Goal: Check status: Check status

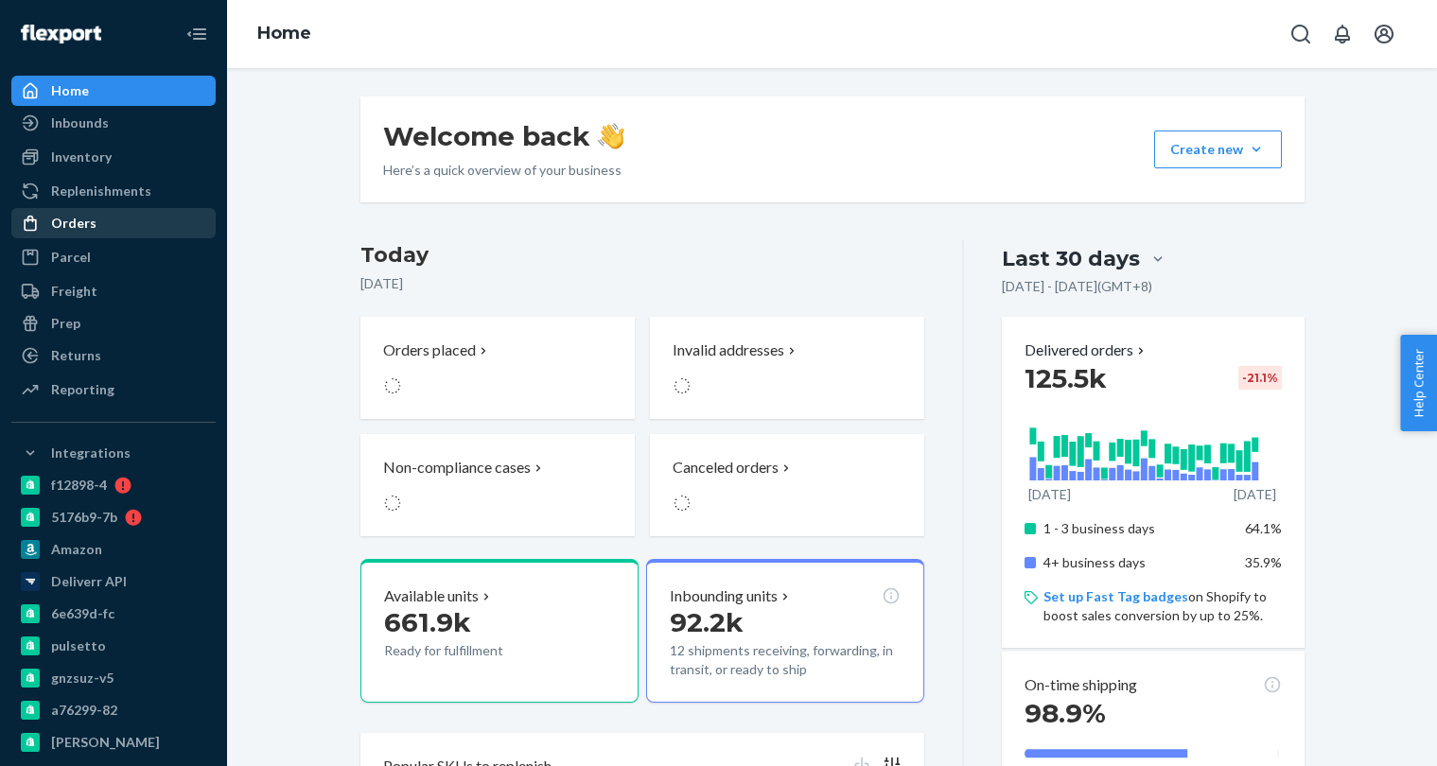
click at [108, 231] on div "Orders" at bounding box center [113, 223] width 201 height 26
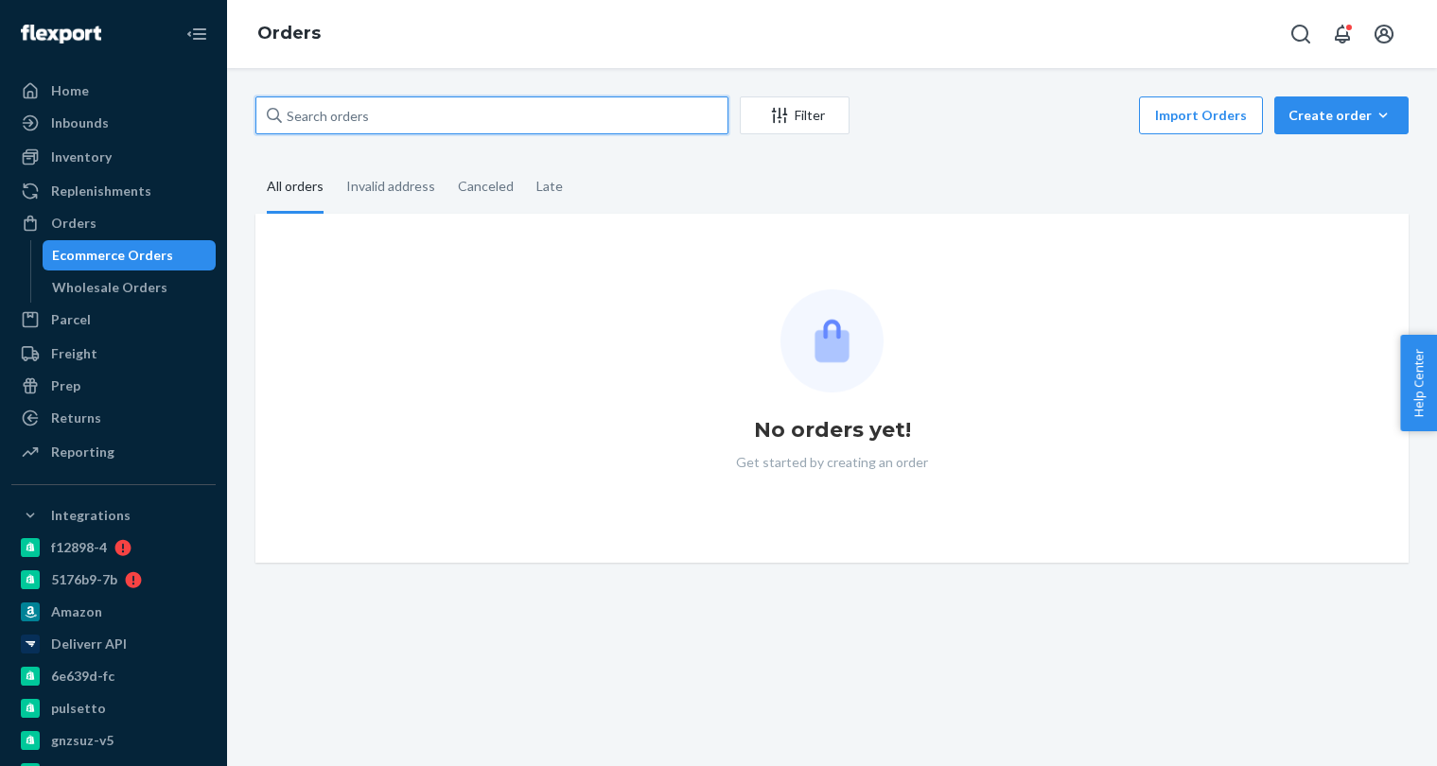
click at [335, 127] on input "text" at bounding box center [491, 116] width 473 height 38
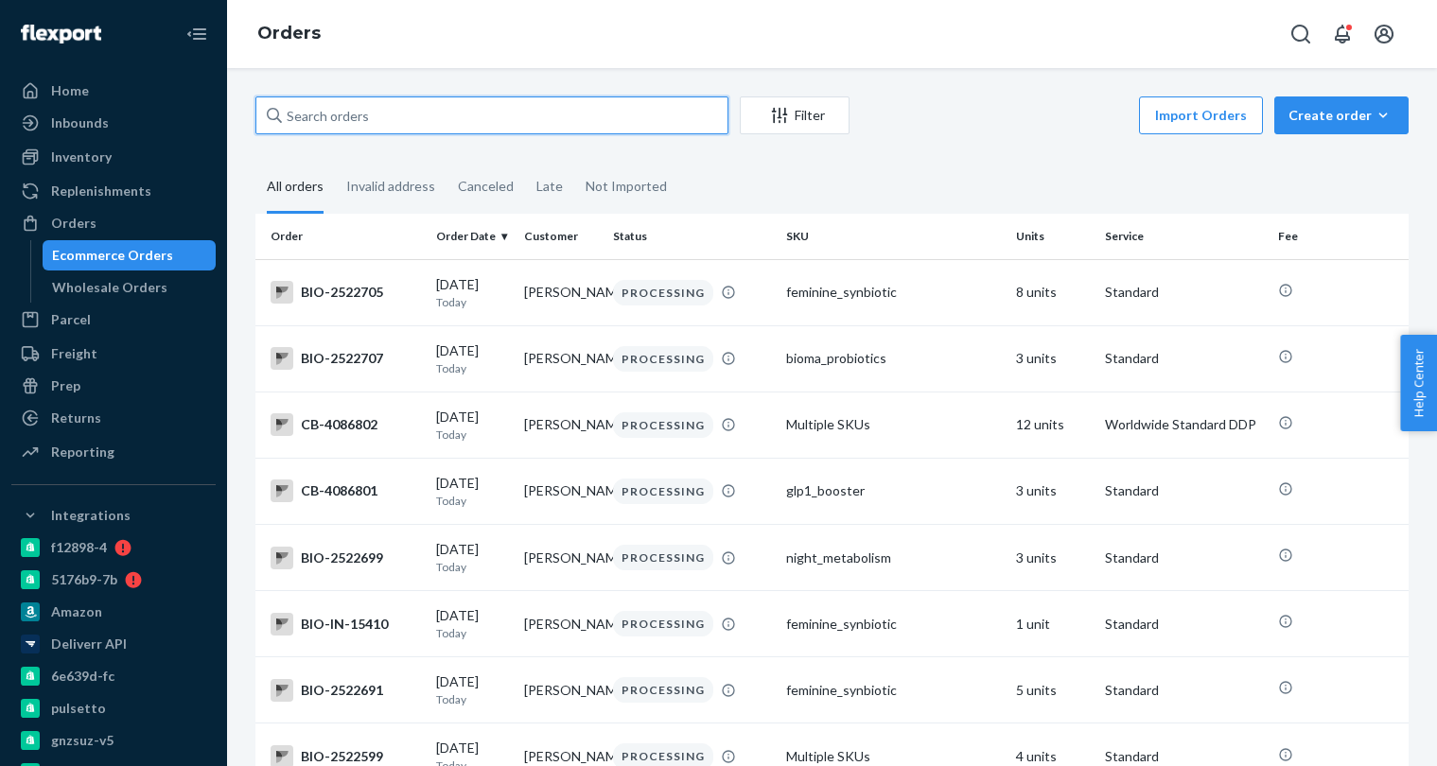
paste input "3869697"
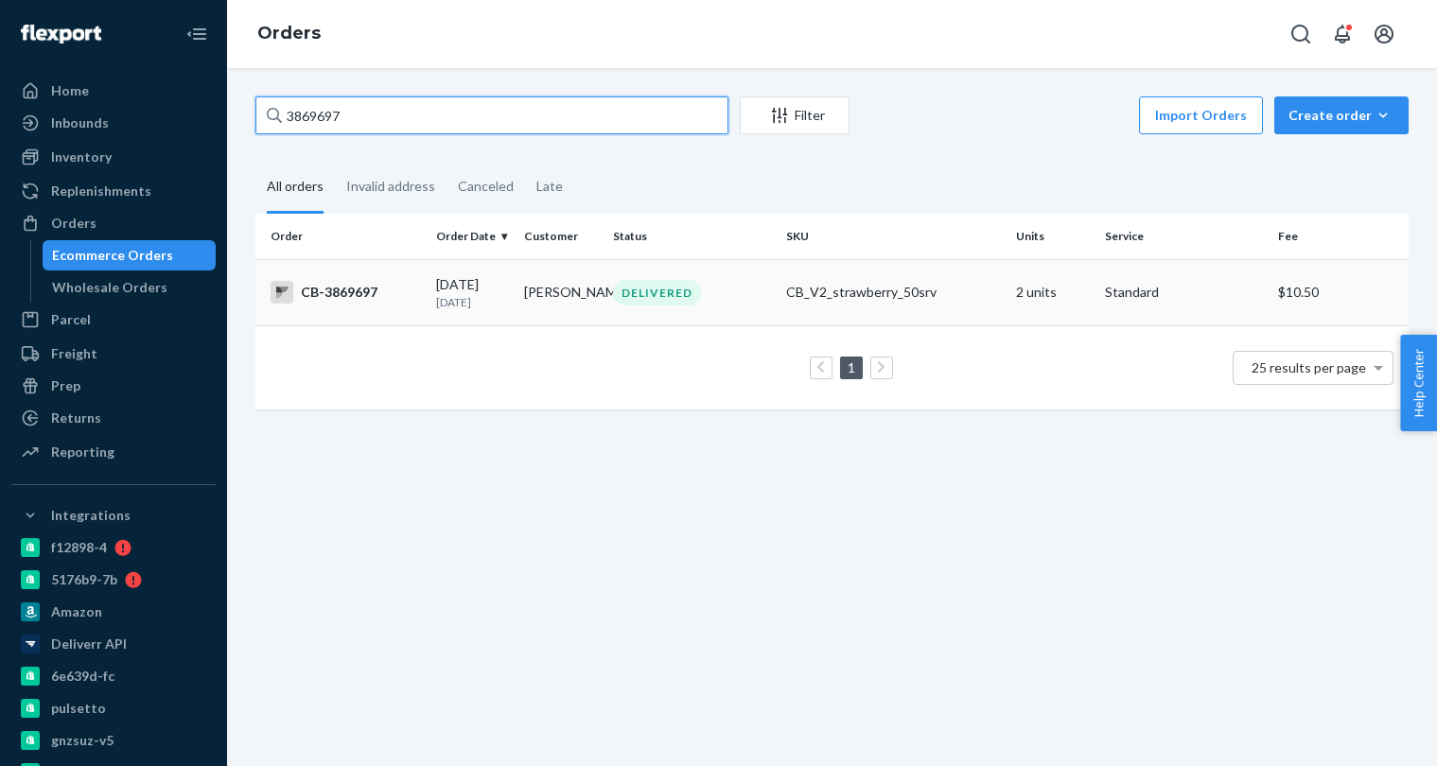
type input "3869697"
click at [409, 276] on td "CB-3869697" at bounding box center [341, 292] width 173 height 66
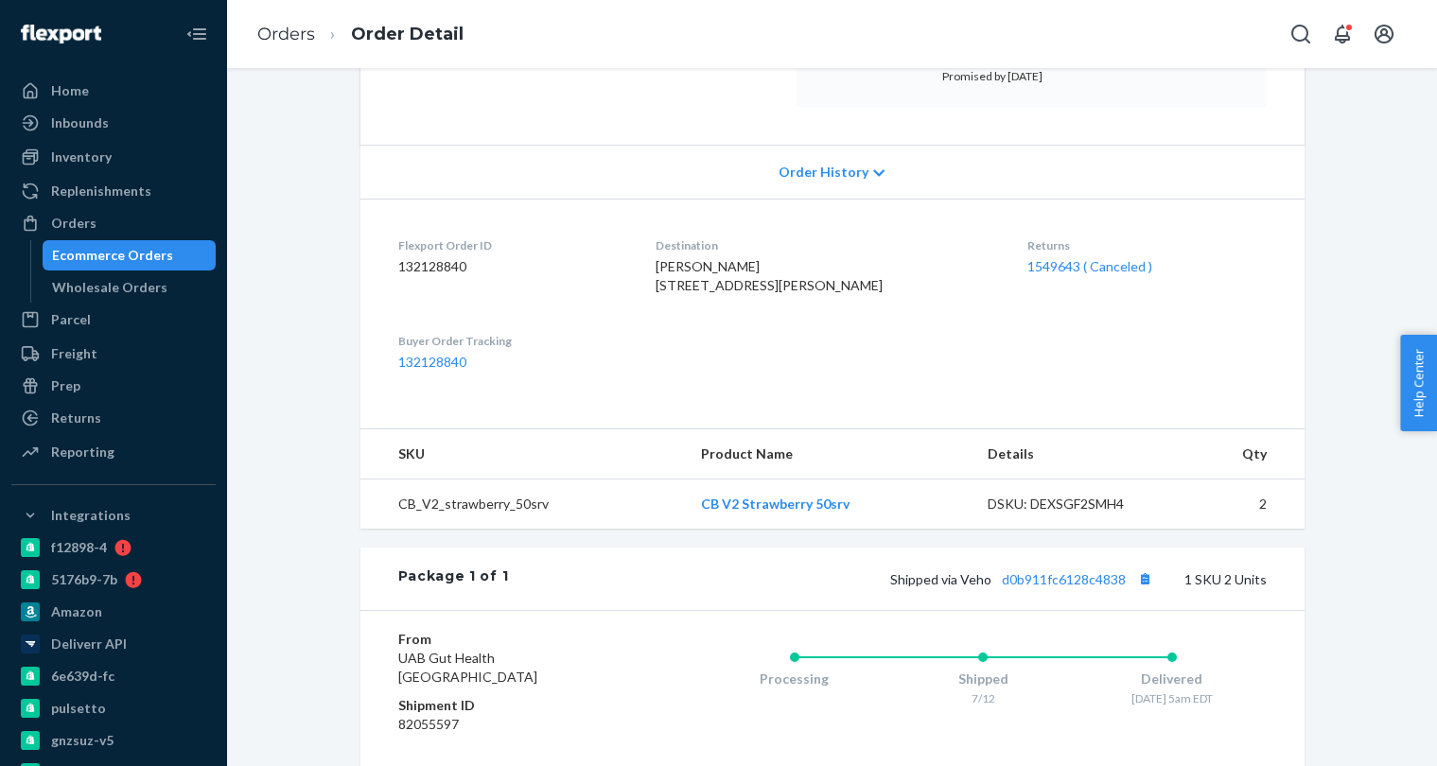
scroll to position [342, 0]
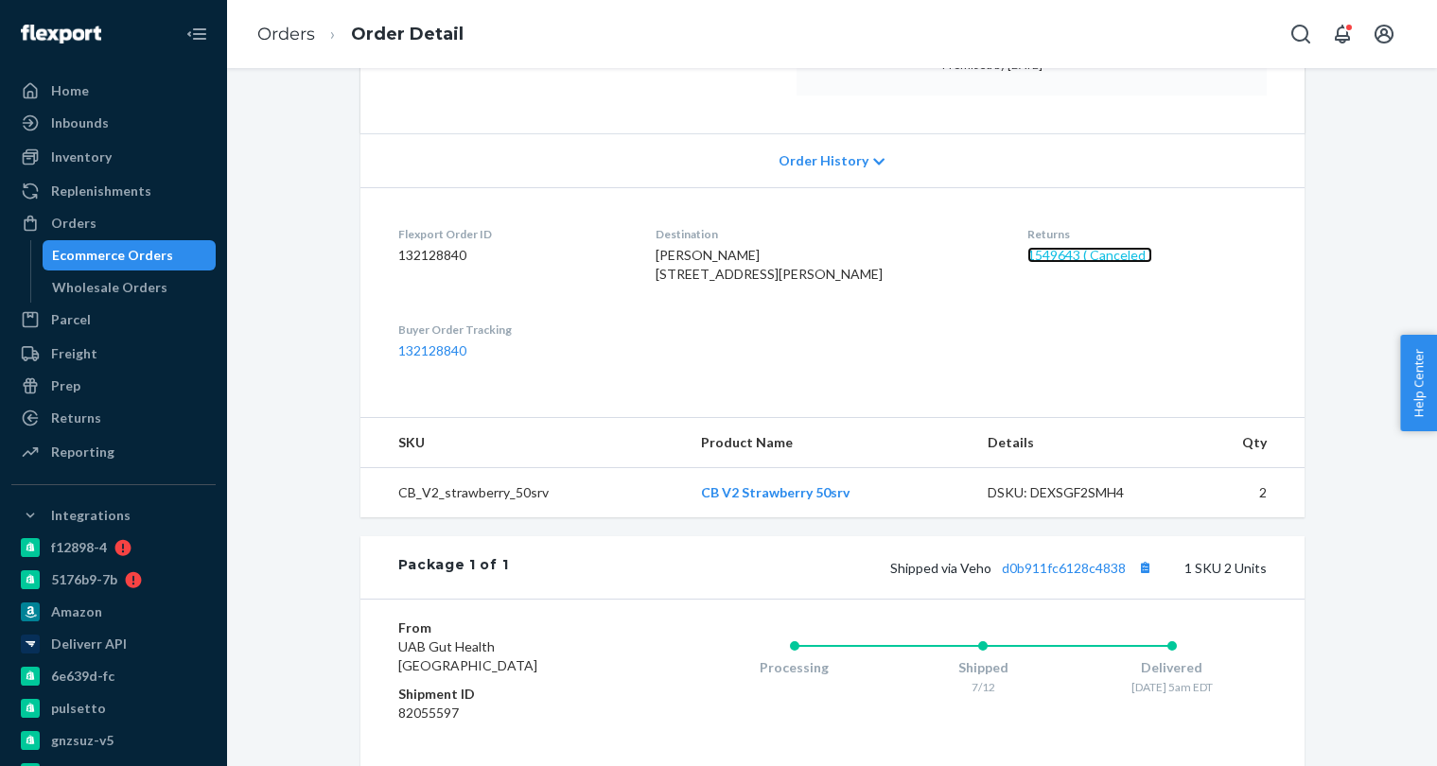
click at [1097, 256] on link "1549643 ( Canceled )" at bounding box center [1090, 255] width 125 height 16
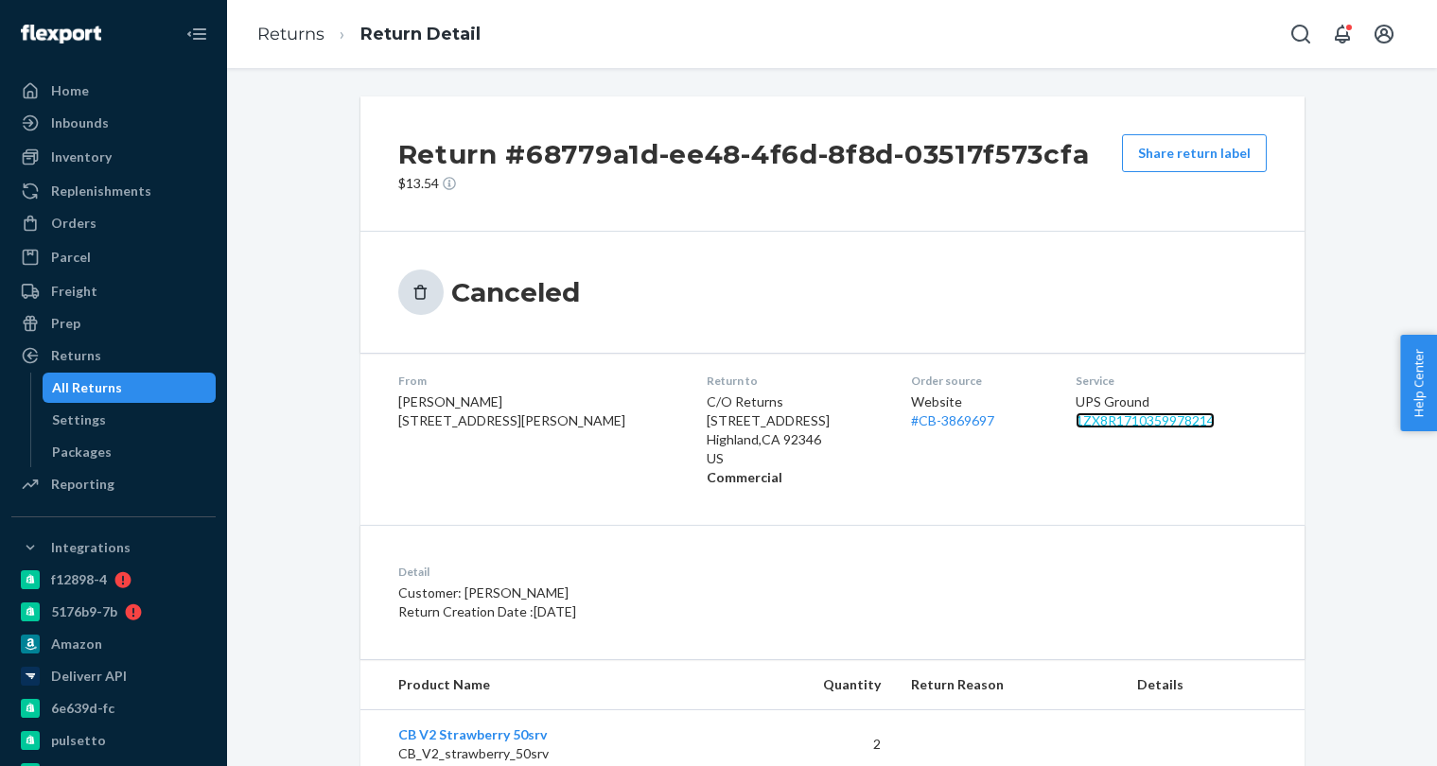
click at [1091, 423] on link "1ZX8R1710359978214" at bounding box center [1145, 421] width 139 height 16
click at [911, 418] on link "# CB-3869697" at bounding box center [952, 421] width 83 height 16
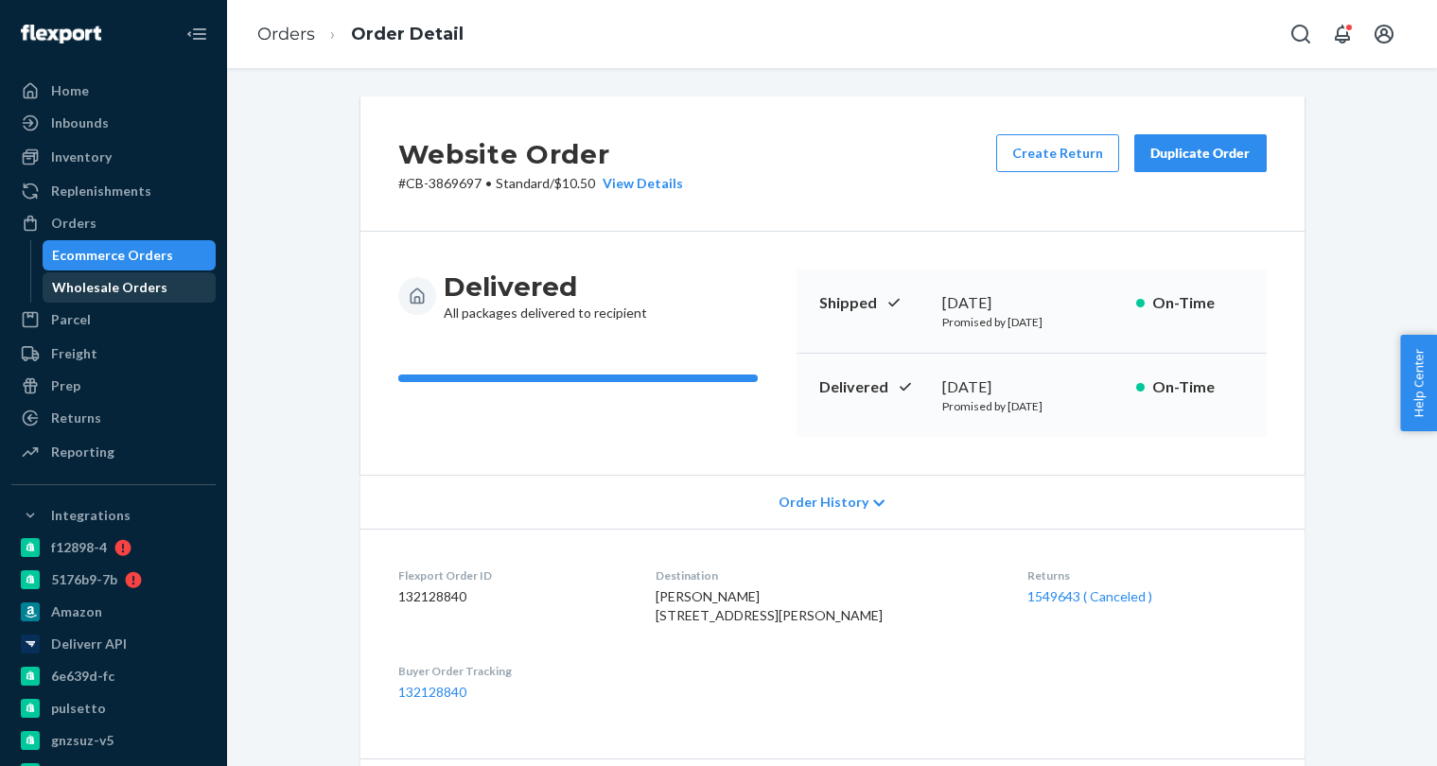
click at [127, 281] on div "Wholesale Orders" at bounding box center [109, 287] width 115 height 19
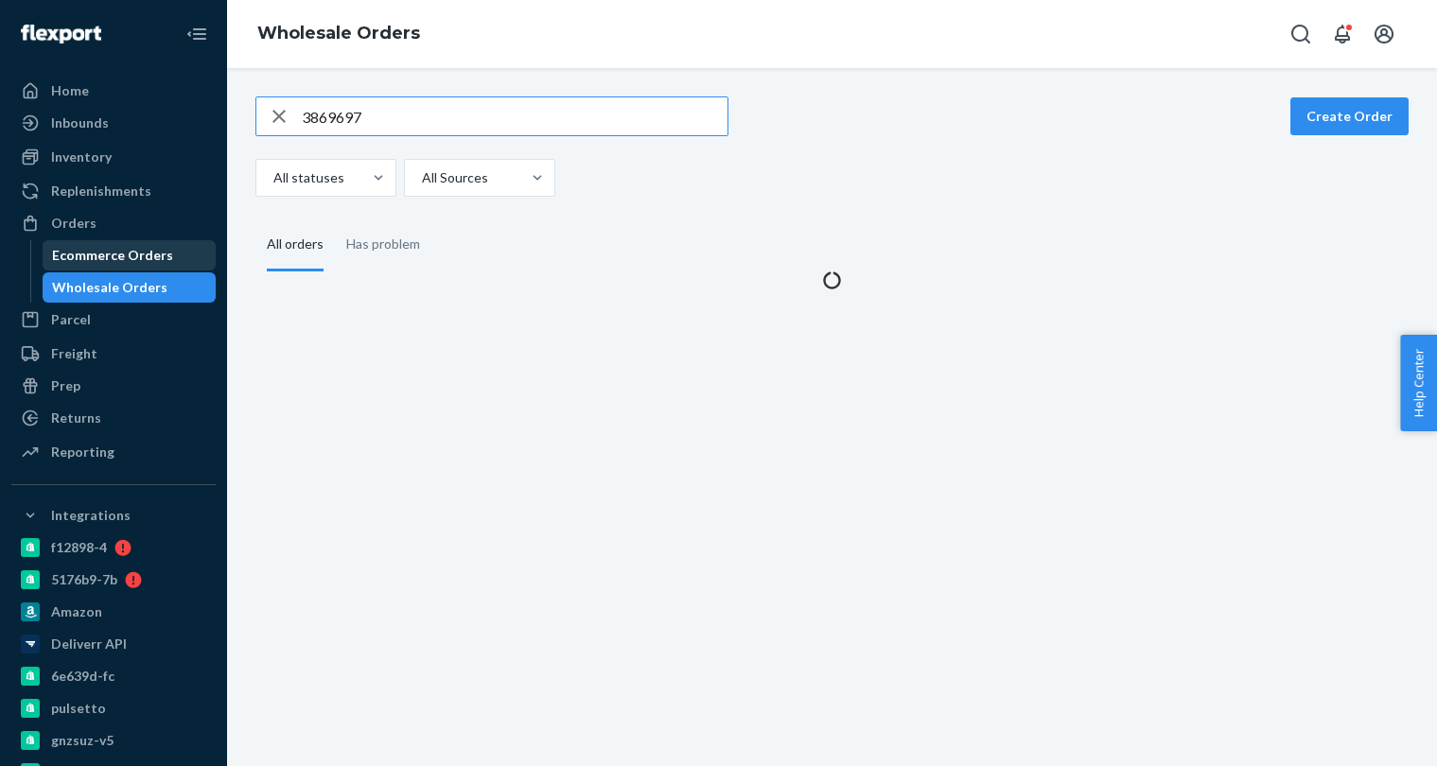
type input "3869697"
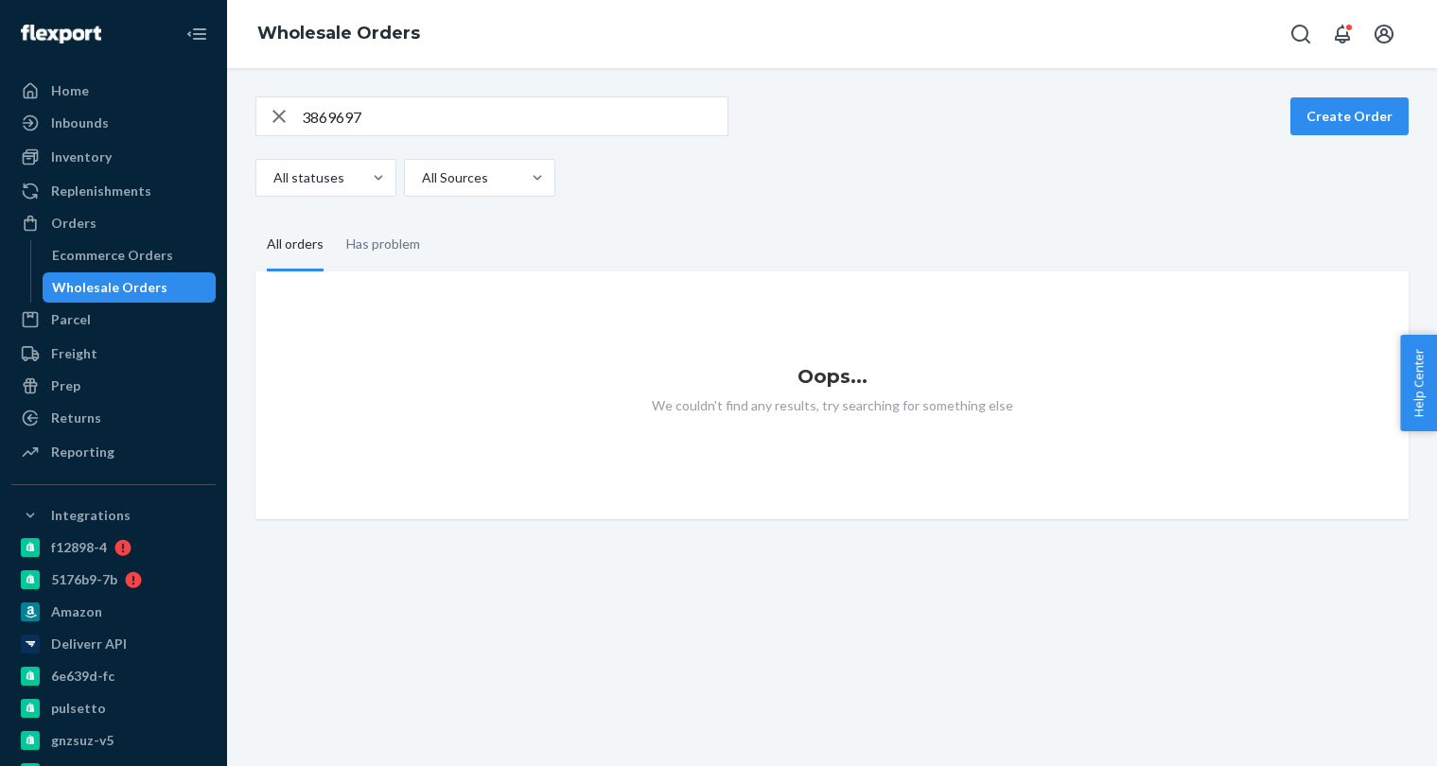
drag, startPoint x: 123, startPoint y: 249, endPoint x: 221, endPoint y: 234, distance: 99.6
click at [123, 249] on div "Ecommerce Orders" at bounding box center [112, 255] width 121 height 19
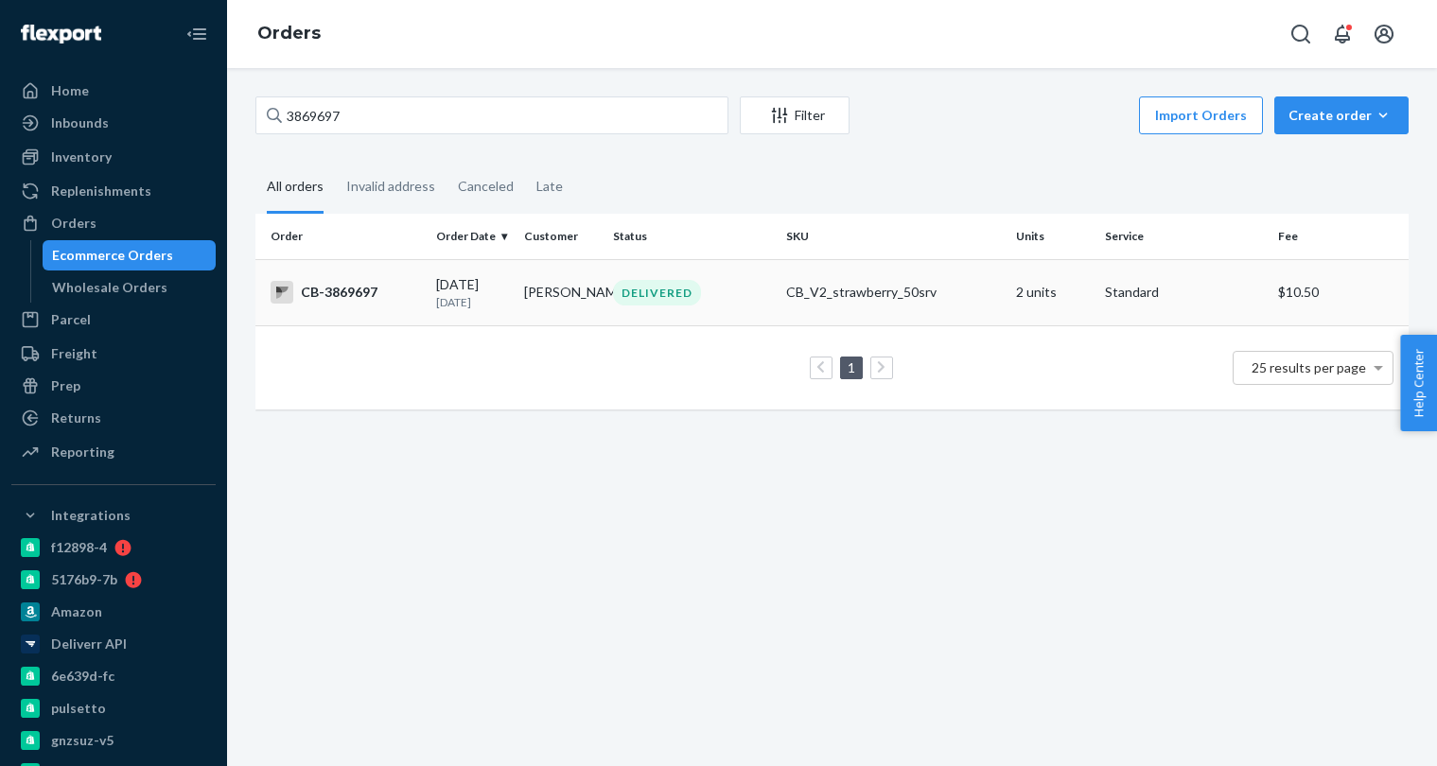
click at [590, 289] on td "Donna Bennett" at bounding box center [561, 292] width 88 height 66
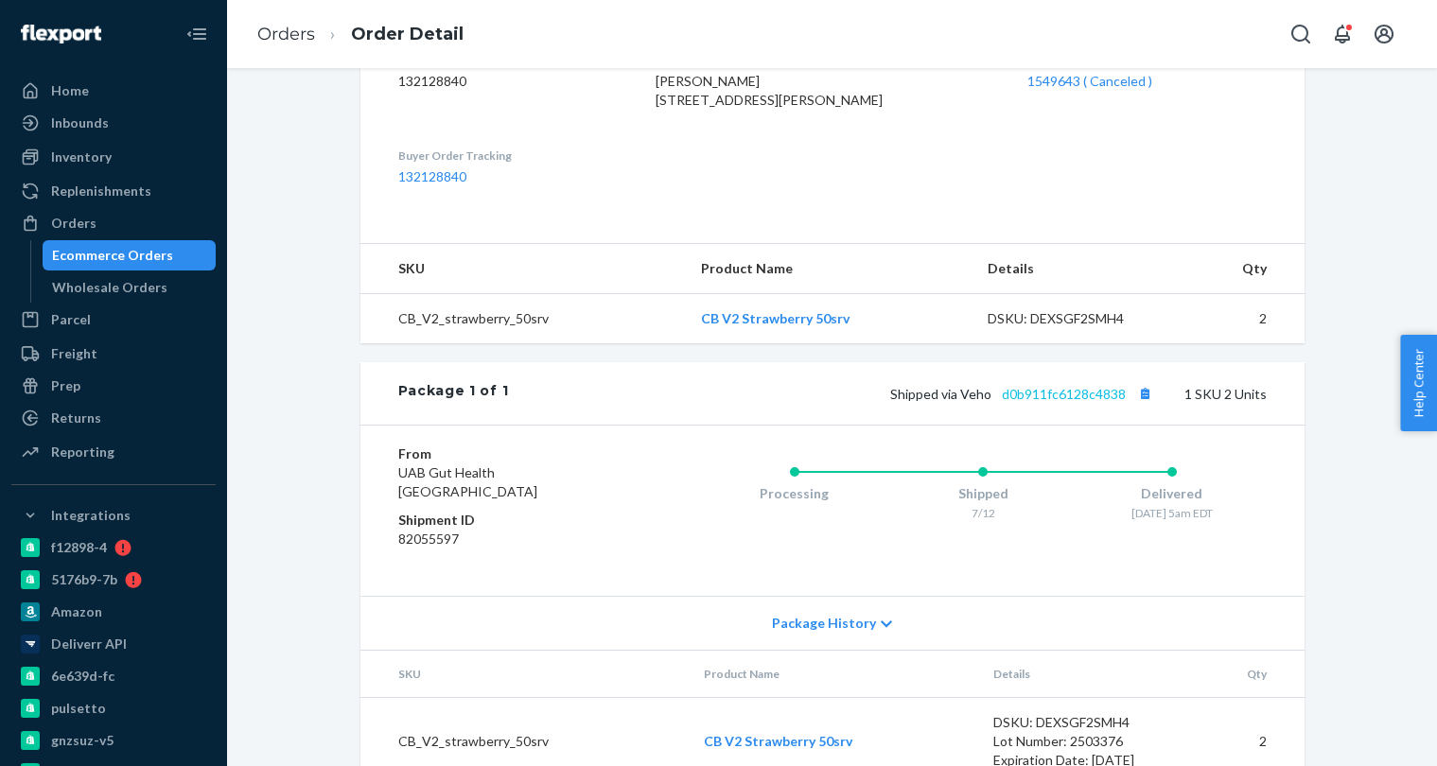
scroll to position [519, 0]
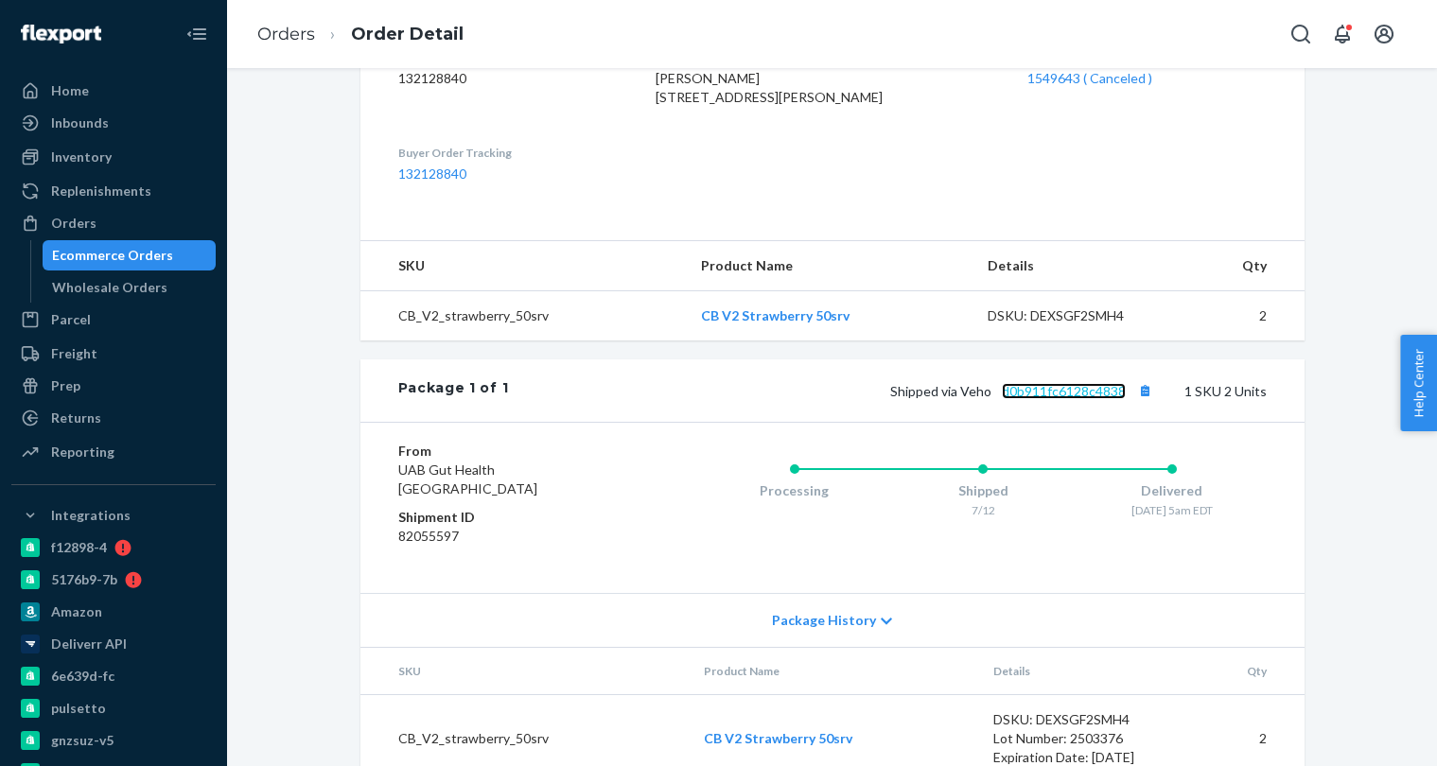
click at [1054, 399] on link "d0b911fc6128c4838" at bounding box center [1064, 391] width 124 height 16
click at [172, 260] on div "Ecommerce Orders" at bounding box center [129, 255] width 170 height 26
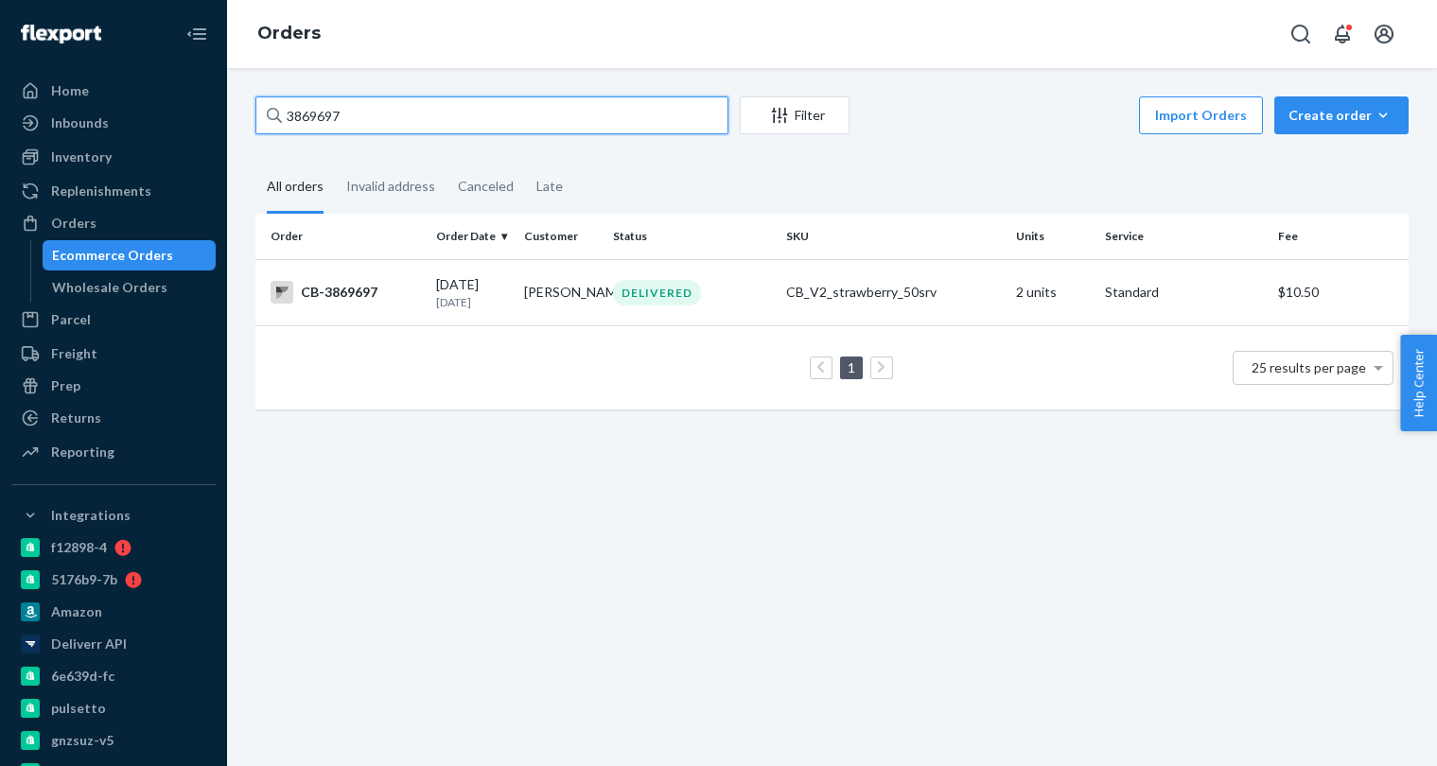
paste input "719"
type input "3869719"
click at [499, 301] on p "1 month ago" at bounding box center [472, 302] width 73 height 16
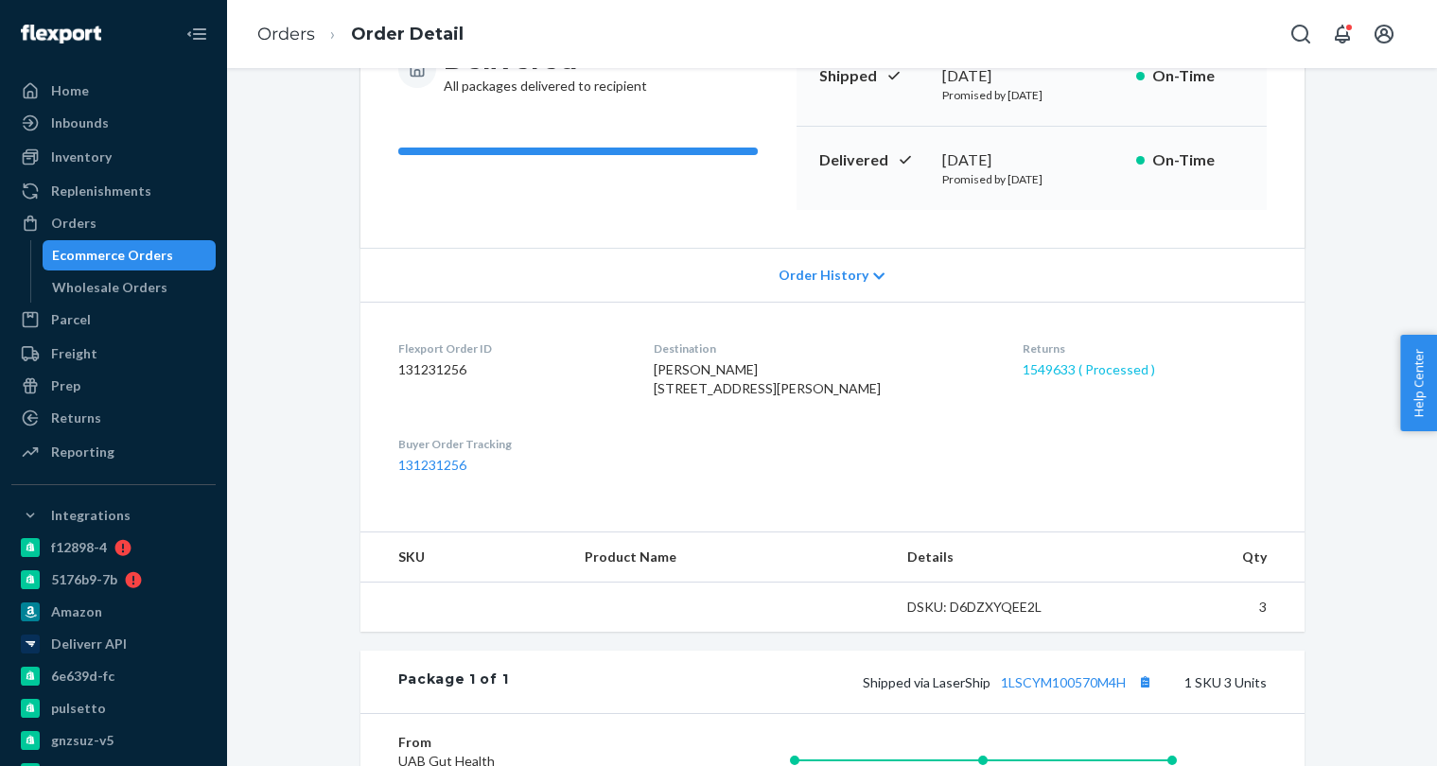
scroll to position [229, 0]
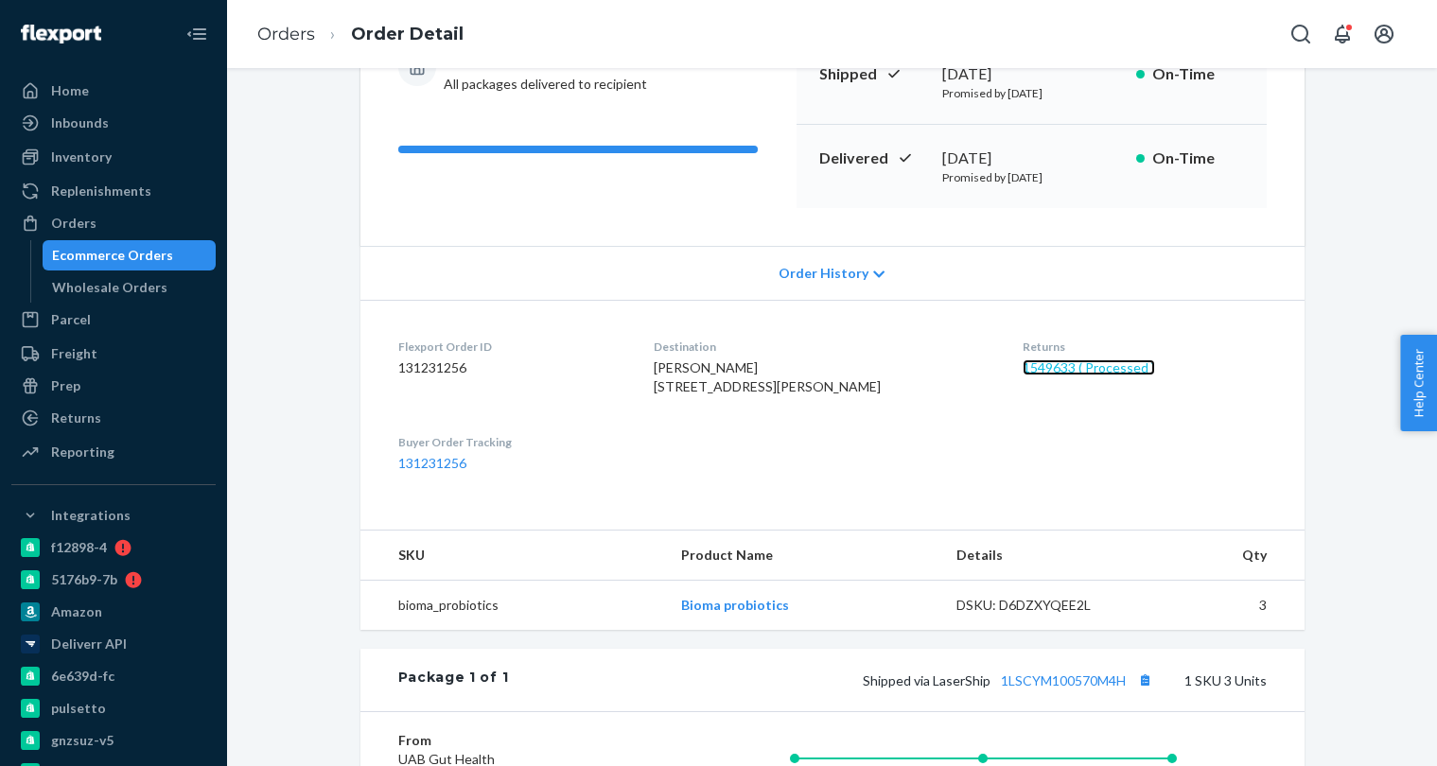
click at [1057, 369] on link "1549633 ( Processed )" at bounding box center [1089, 368] width 132 height 16
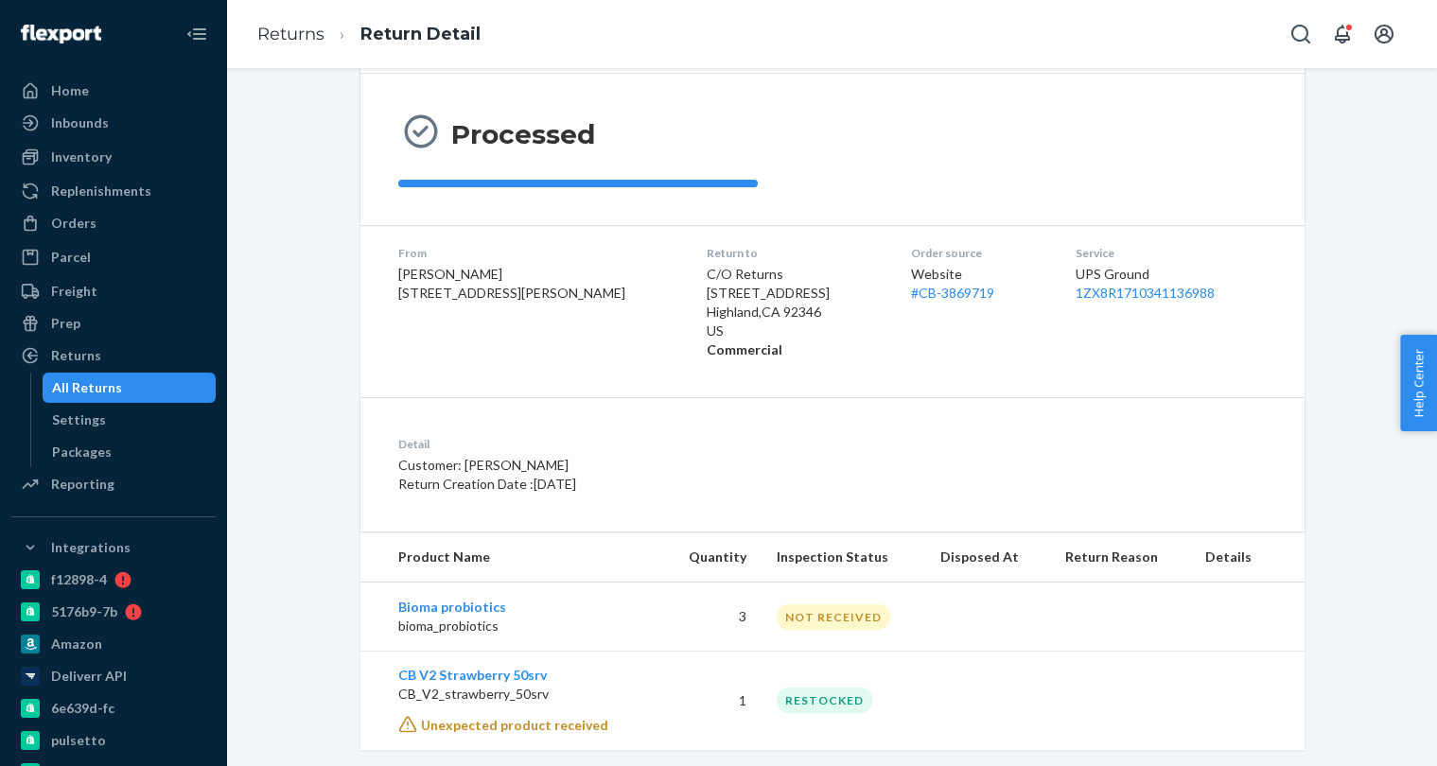
scroll to position [189, 0]
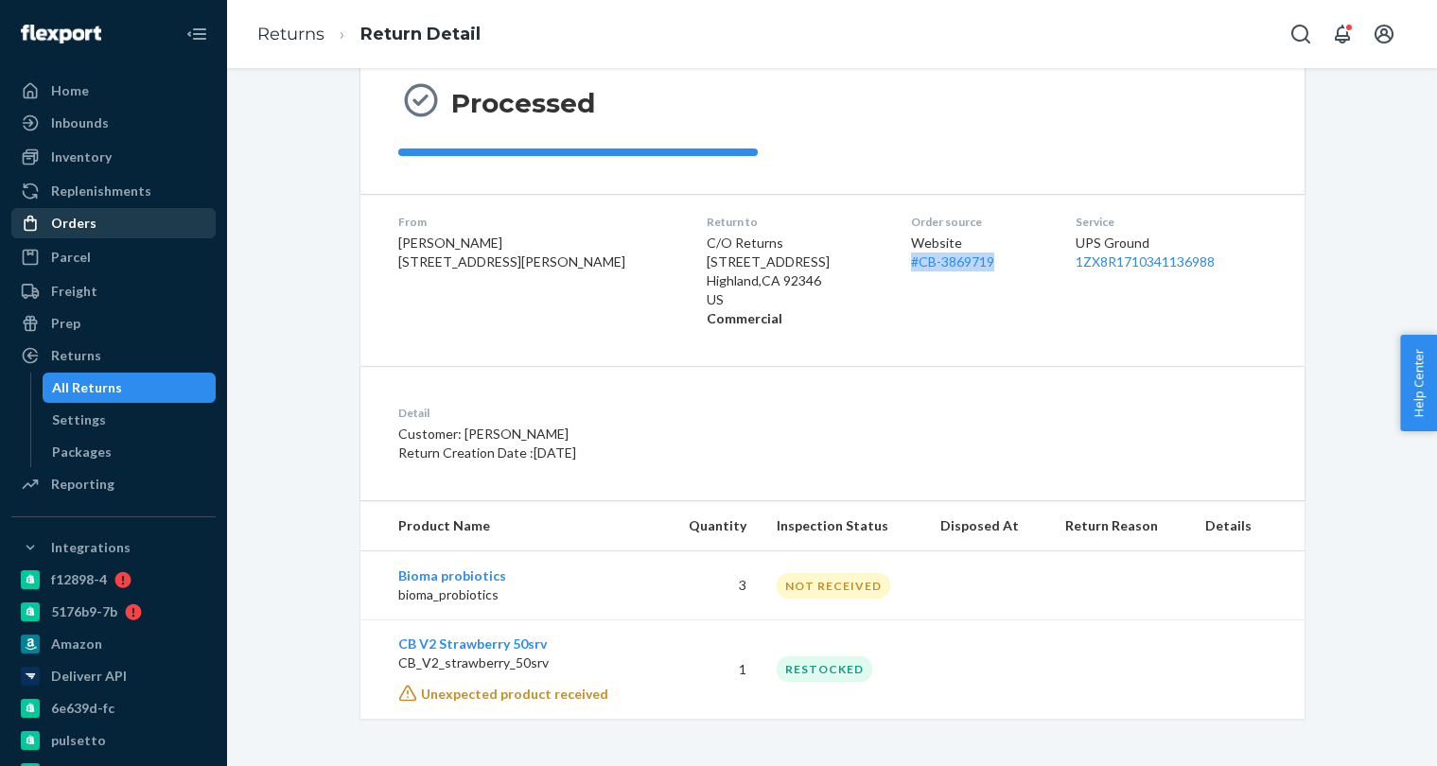
click at [104, 222] on div "Orders" at bounding box center [113, 223] width 201 height 26
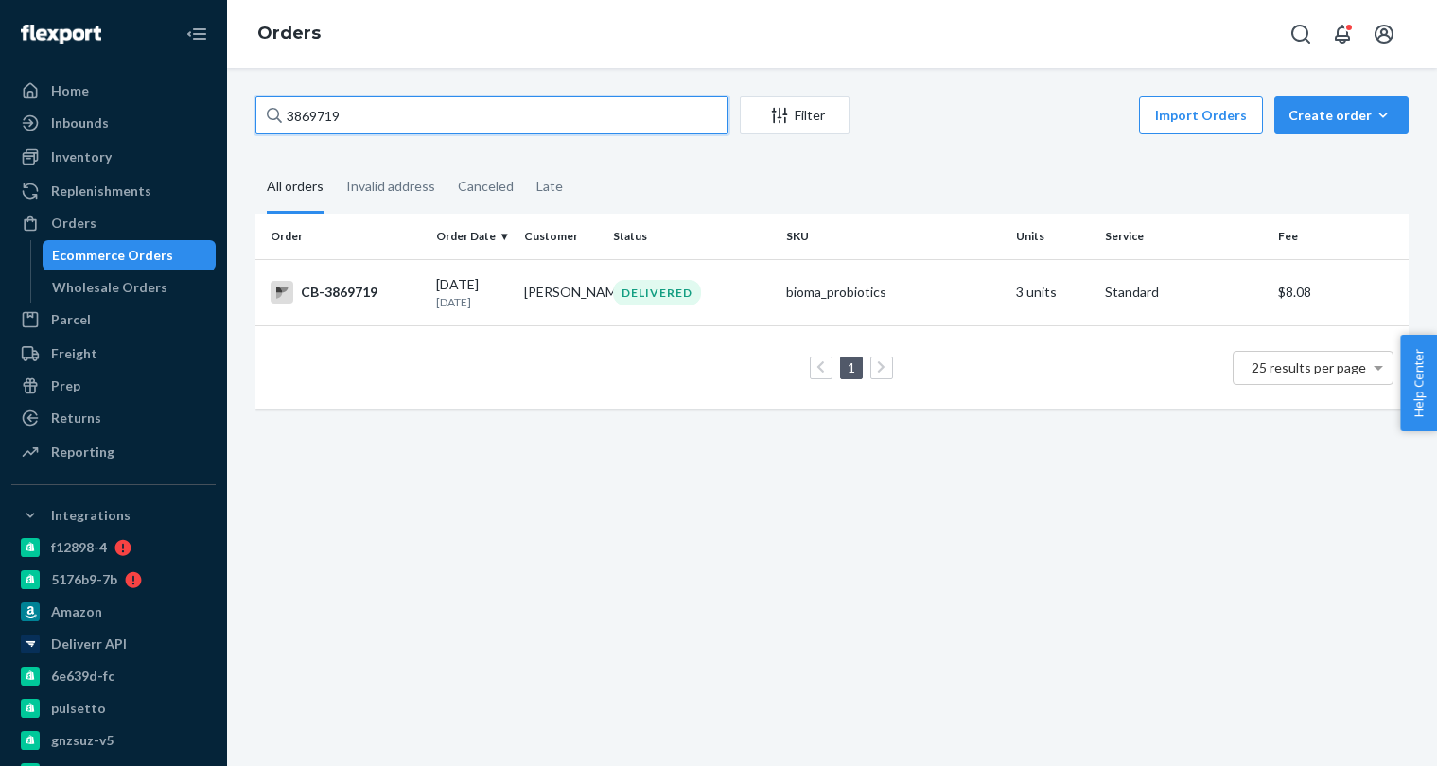
click at [353, 115] on input "3869719" at bounding box center [491, 116] width 473 height 38
paste input "697"
type input "3869697"
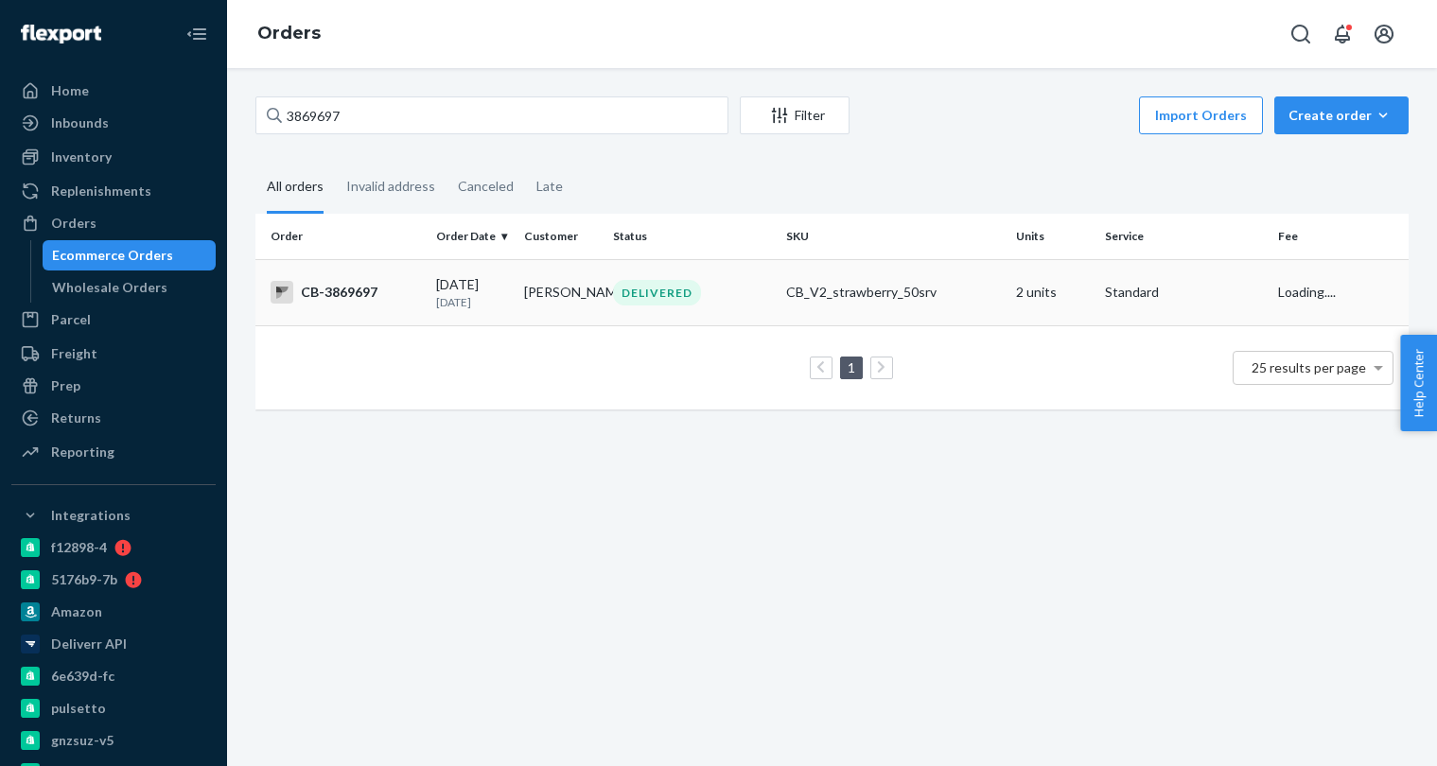
click at [437, 280] on div "07/11/2025 1 month ago" at bounding box center [472, 292] width 73 height 35
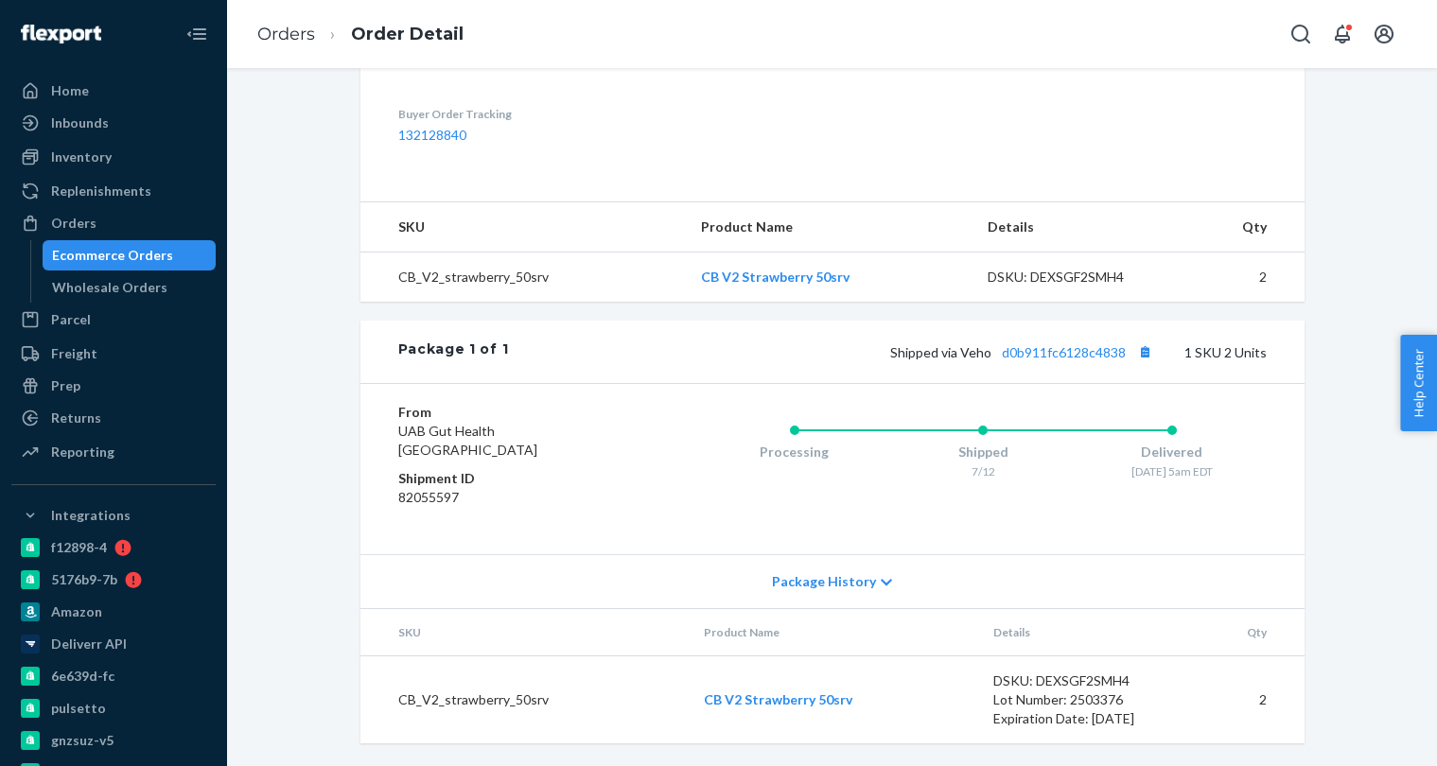
scroll to position [595, 0]
click at [175, 261] on div "Ecommerce Orders" at bounding box center [129, 255] width 170 height 26
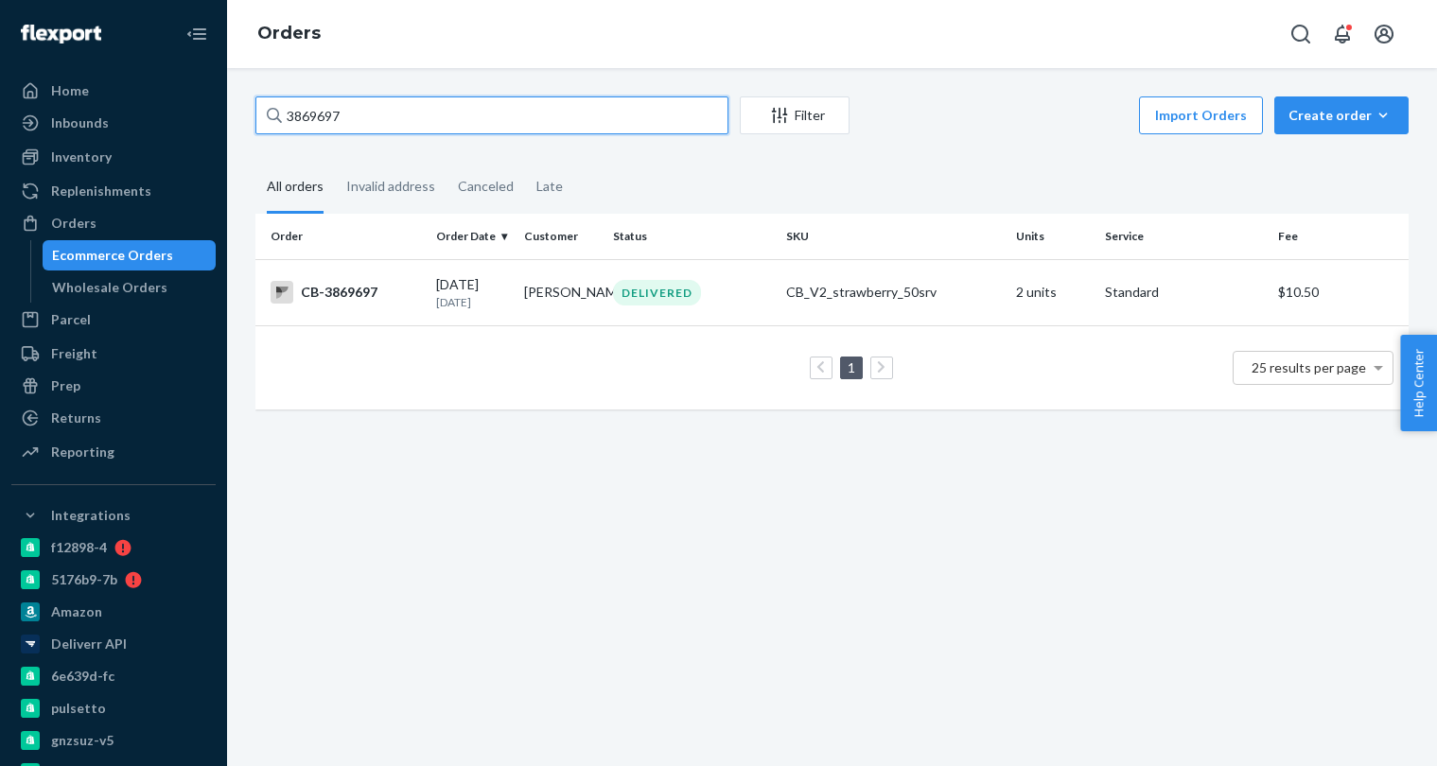
paste input "997472"
type input "3997472"
click at [437, 275] on div "08/04/2025 20 days ago" at bounding box center [472, 292] width 73 height 35
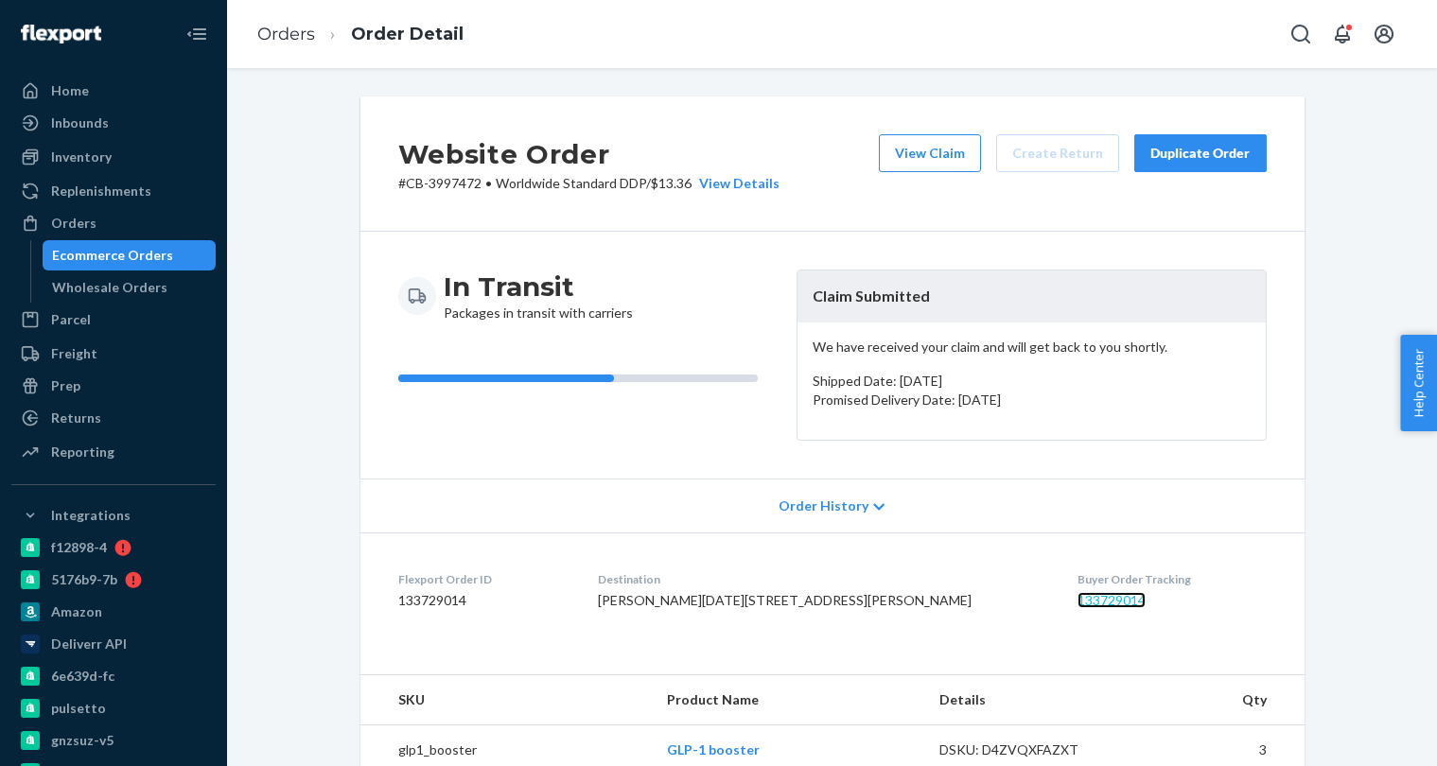
click at [1078, 605] on link "133729014" at bounding box center [1112, 600] width 68 height 16
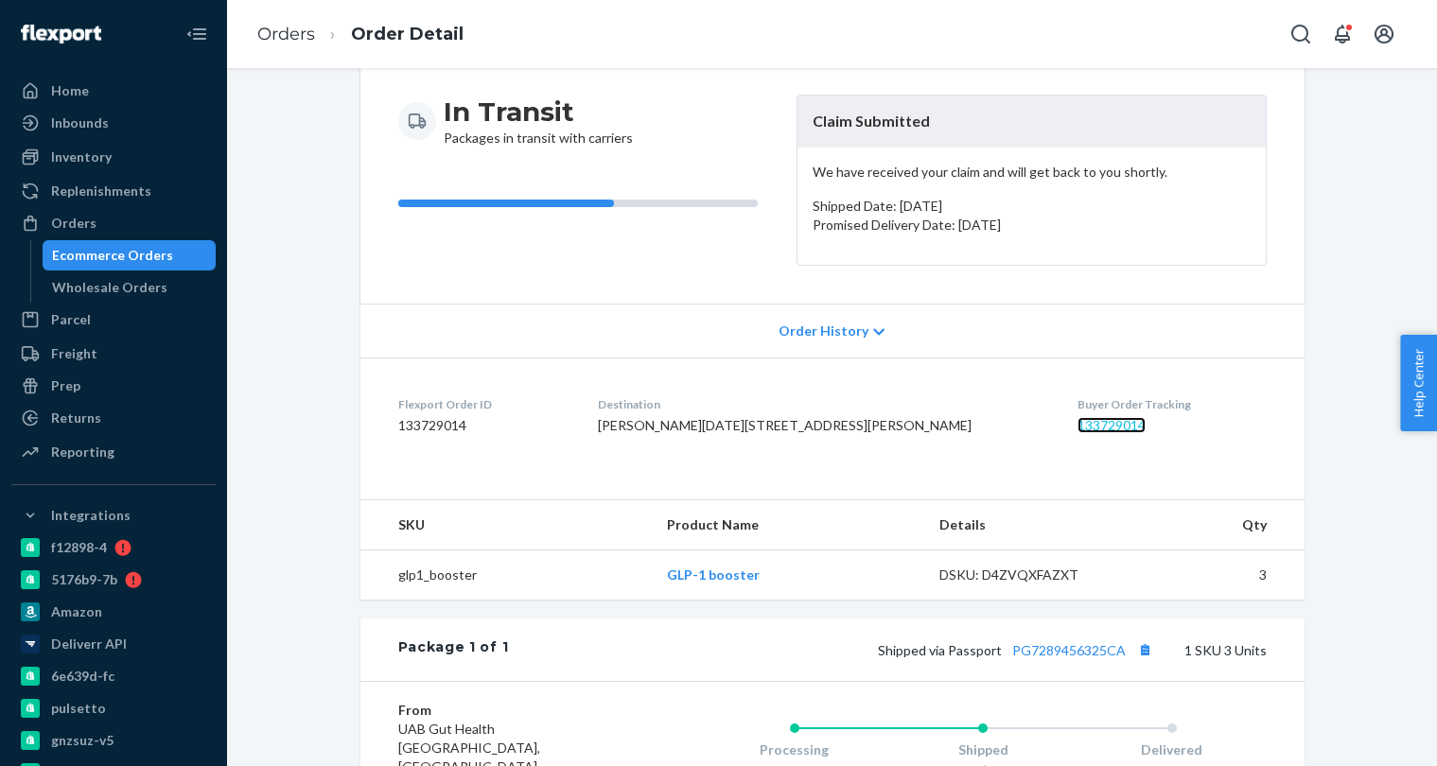
scroll to position [176, 0]
click at [133, 290] on div "Wholesale Orders" at bounding box center [109, 287] width 115 height 19
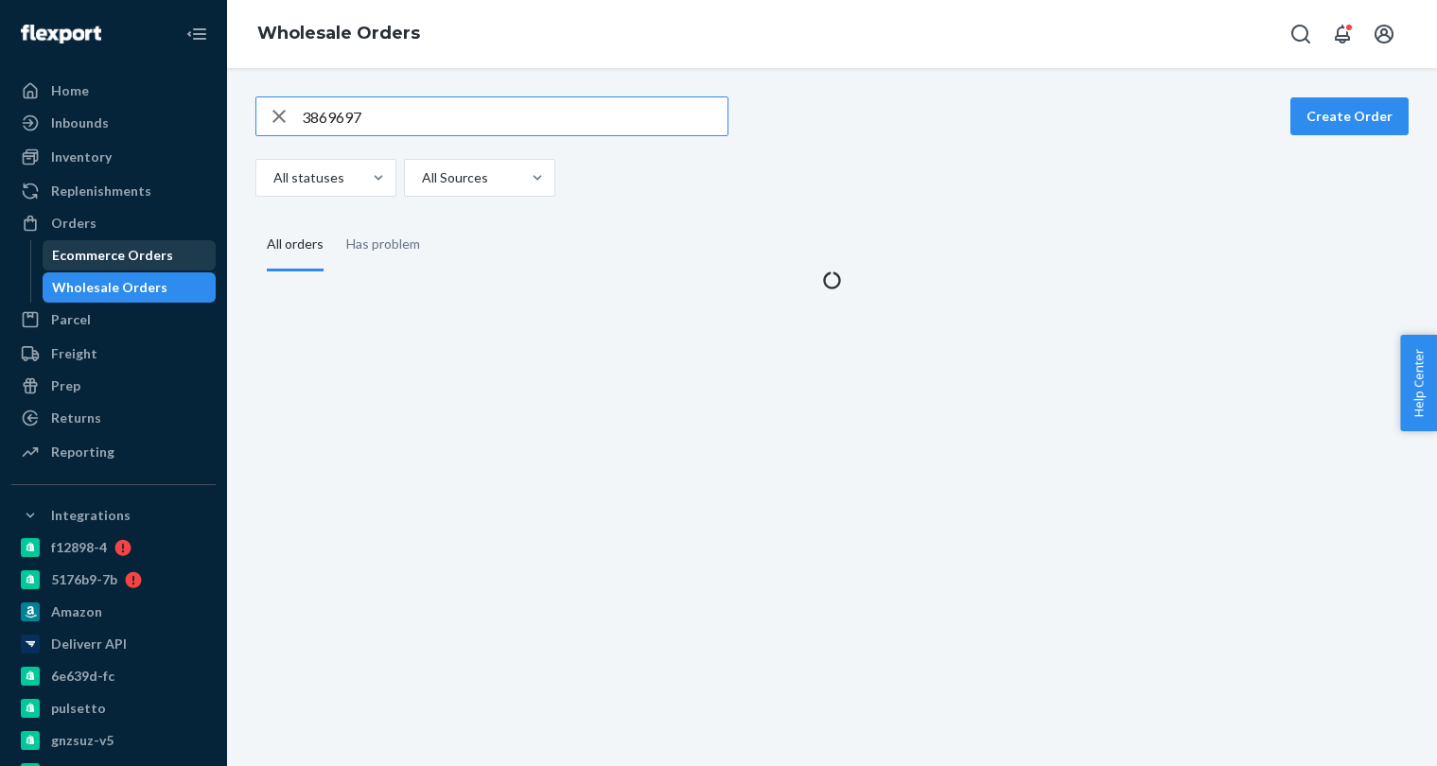
click at [132, 253] on div "Ecommerce Orders" at bounding box center [112, 255] width 121 height 19
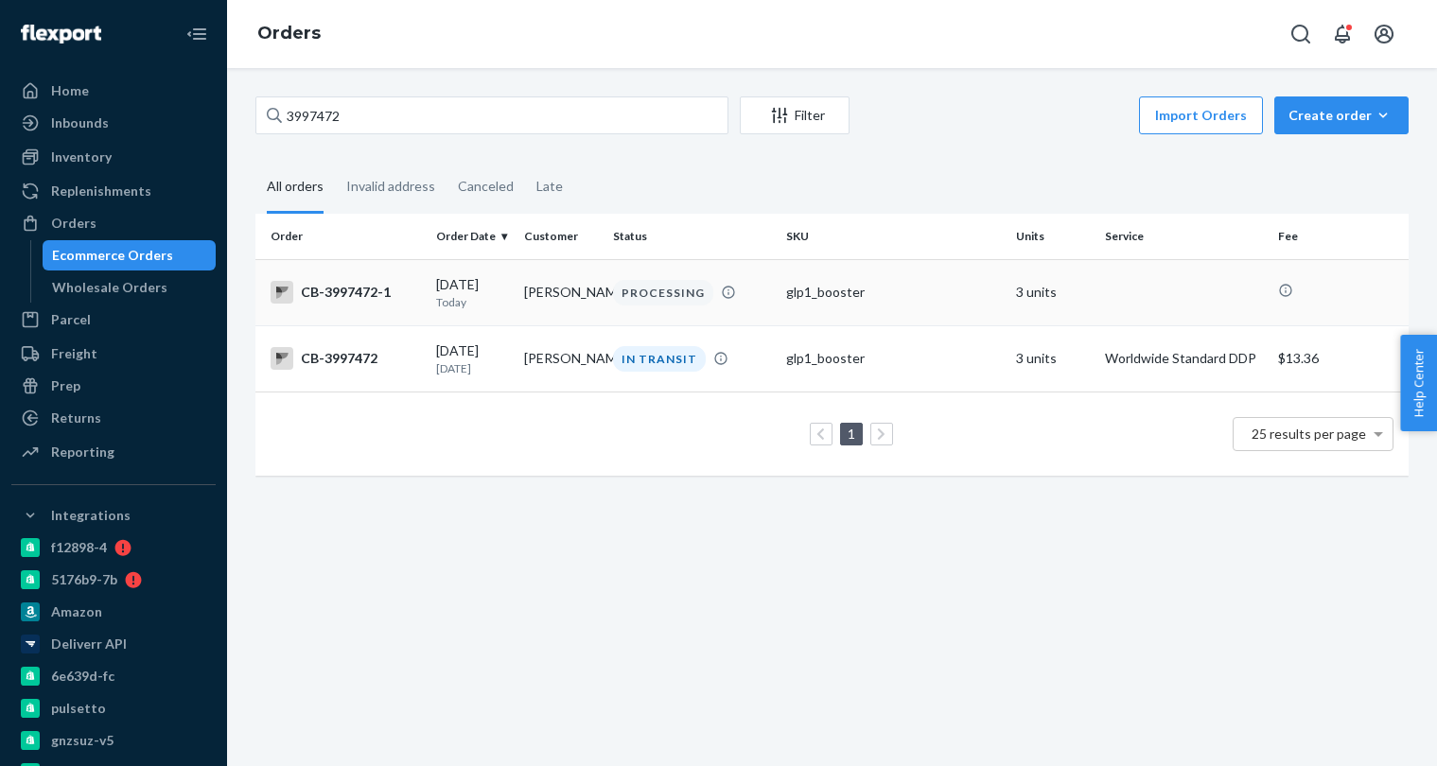
click at [478, 298] on p "Today" at bounding box center [472, 302] width 73 height 16
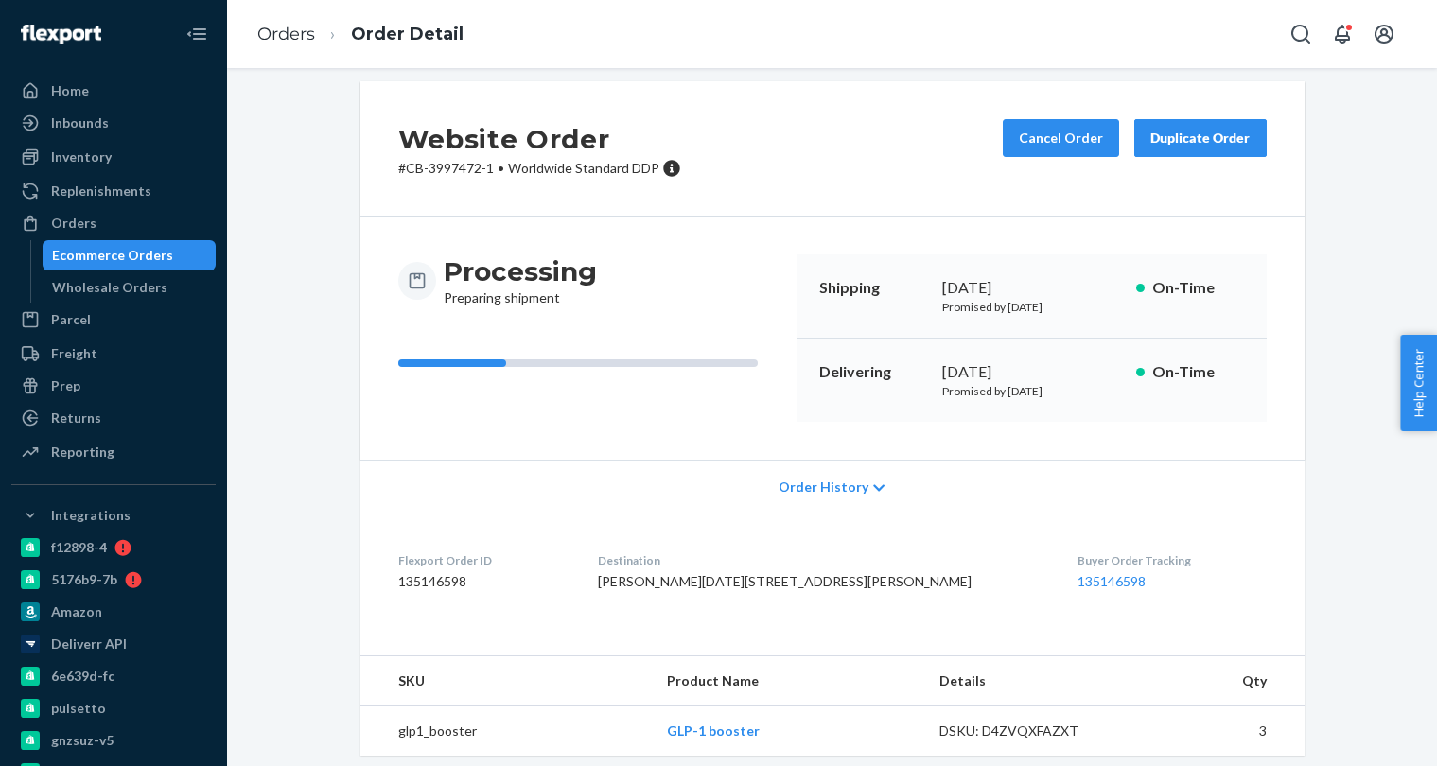
scroll to position [26, 0]
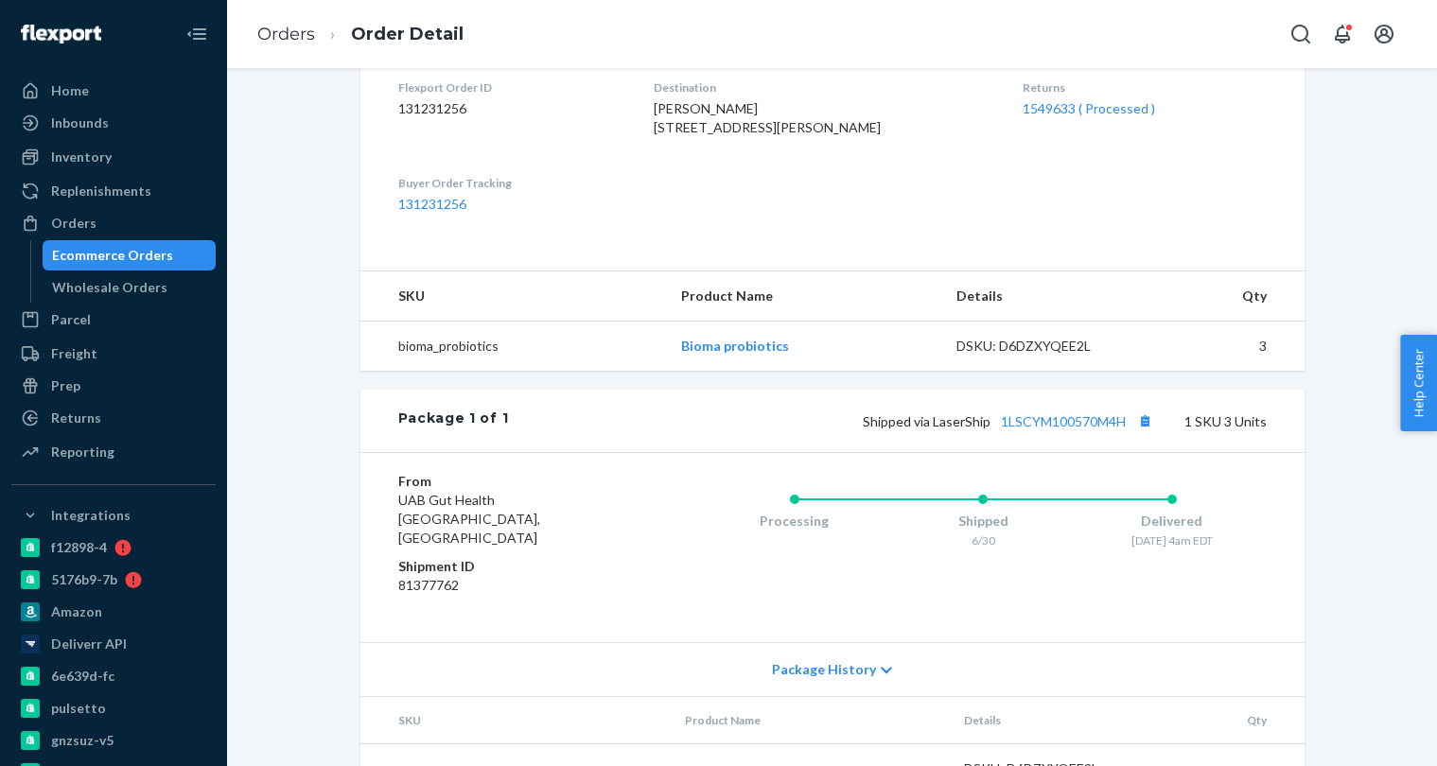
scroll to position [490, 0]
click at [1032, 107] on link "1549633 ( Processed )" at bounding box center [1089, 106] width 132 height 16
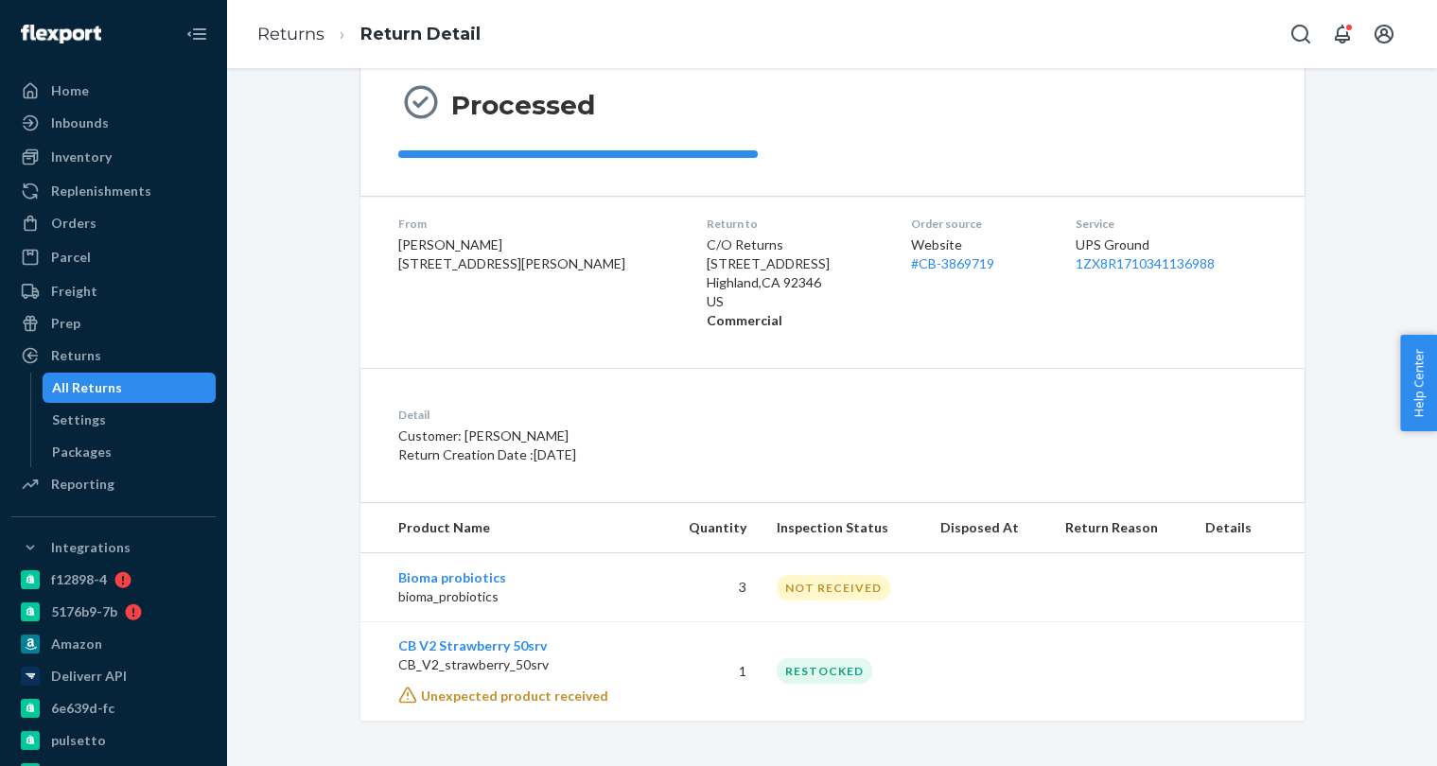
scroll to position [189, 0]
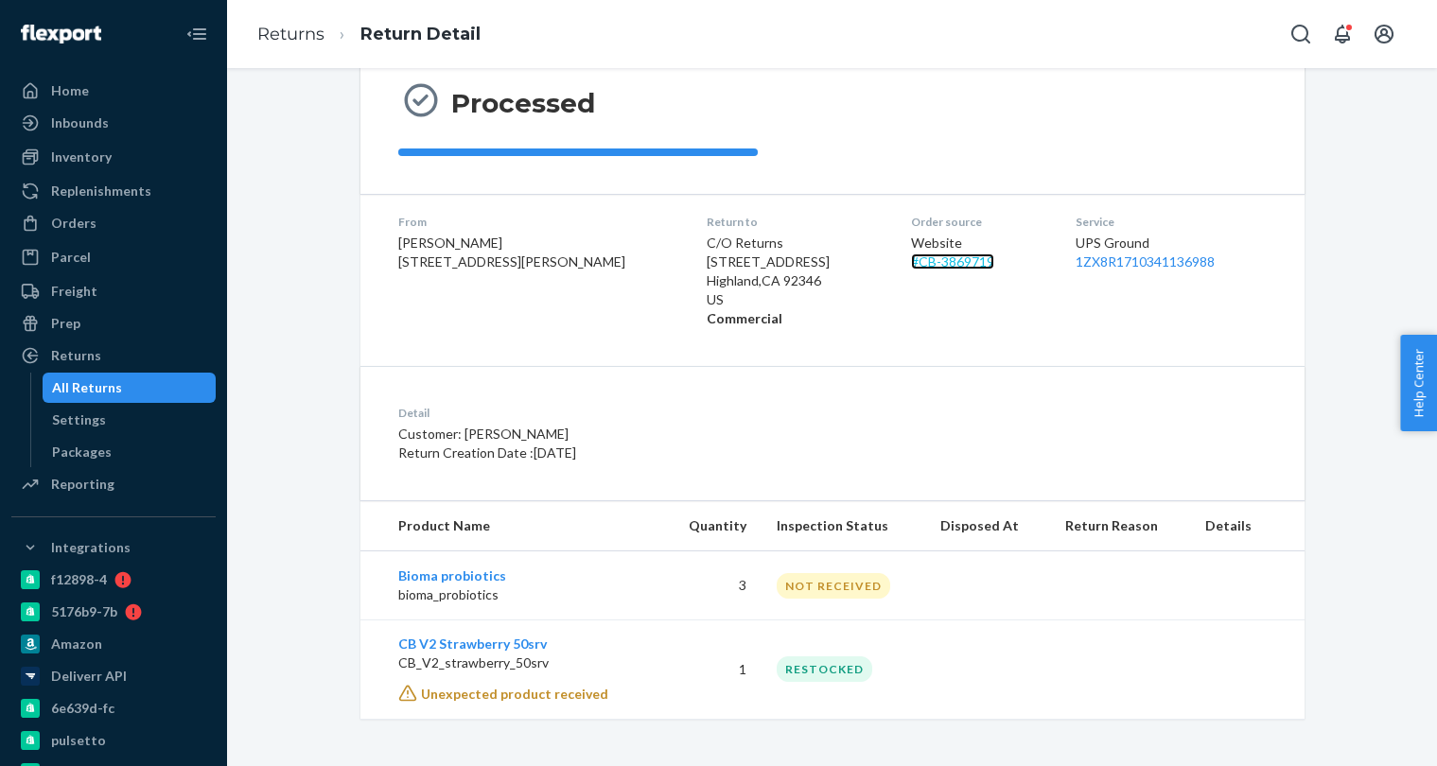
click at [914, 256] on link "# CB-3869719" at bounding box center [952, 262] width 83 height 16
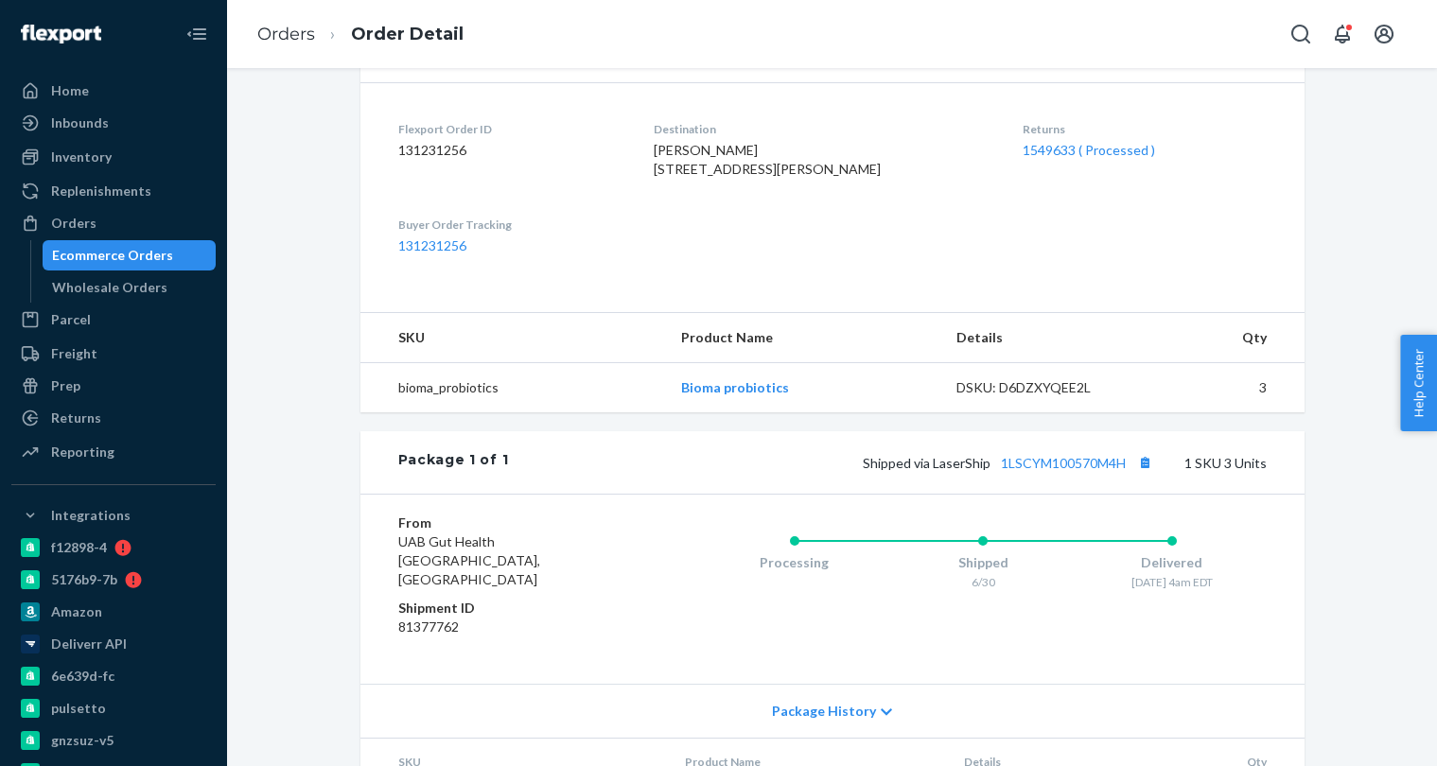
scroll to position [444, 0]
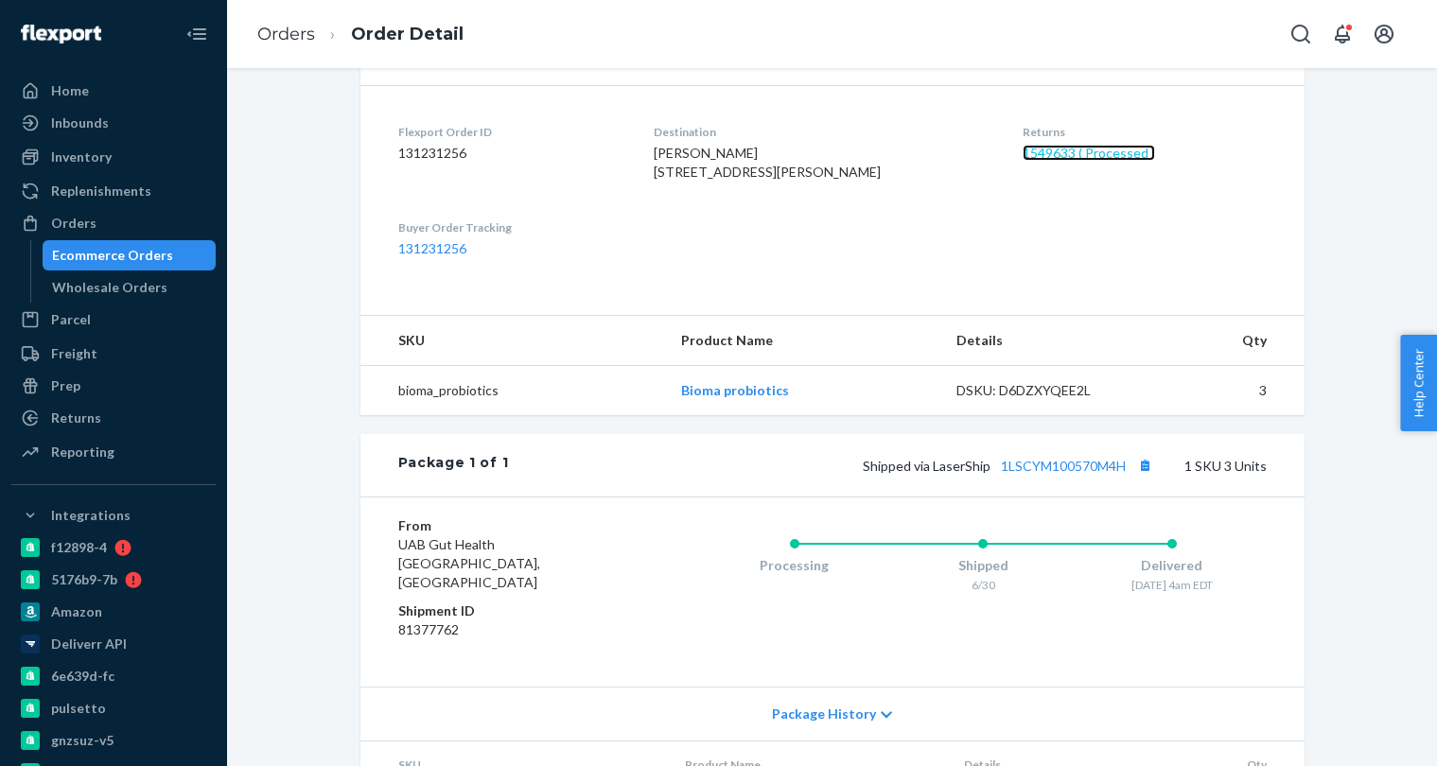
click at [1085, 147] on link "1549633 ( Processed )" at bounding box center [1089, 153] width 132 height 16
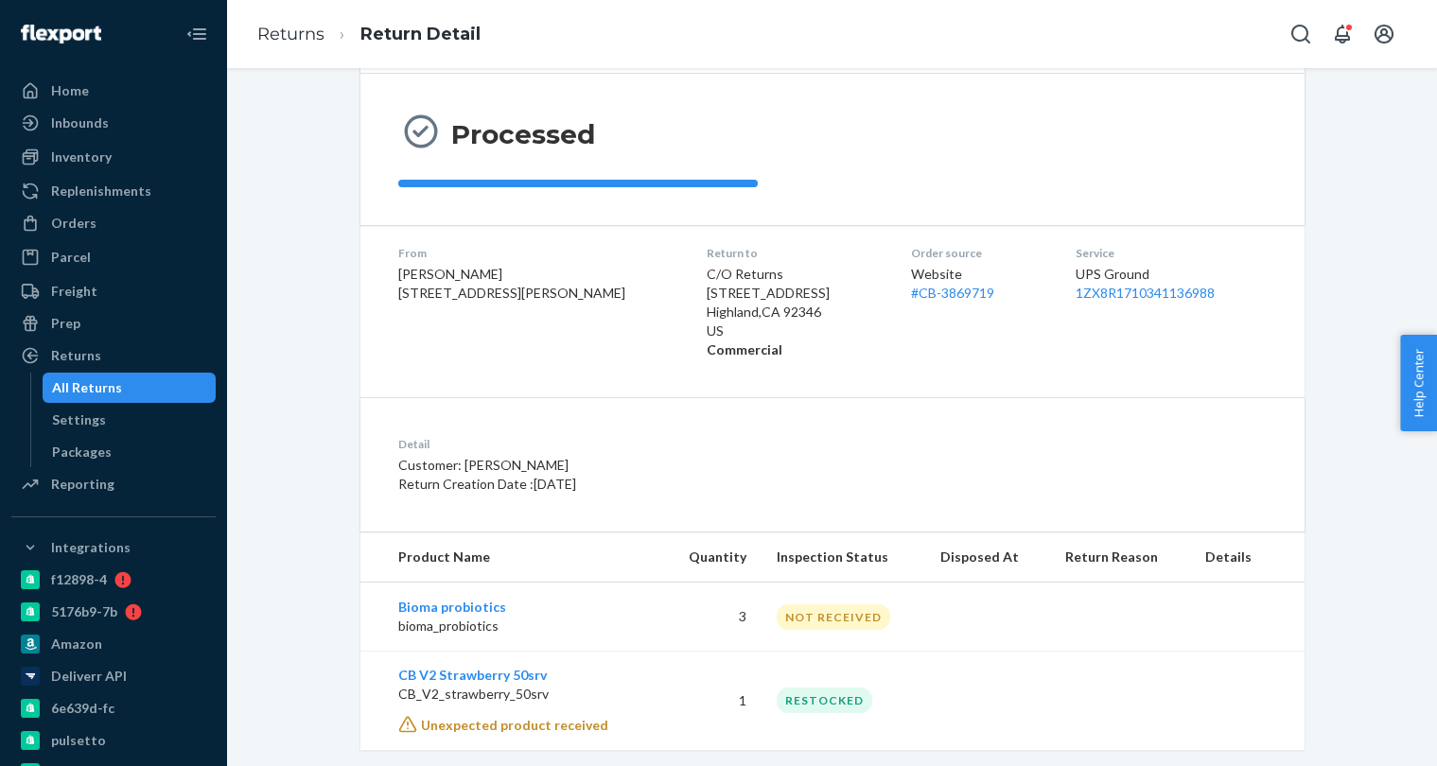
scroll to position [189, 0]
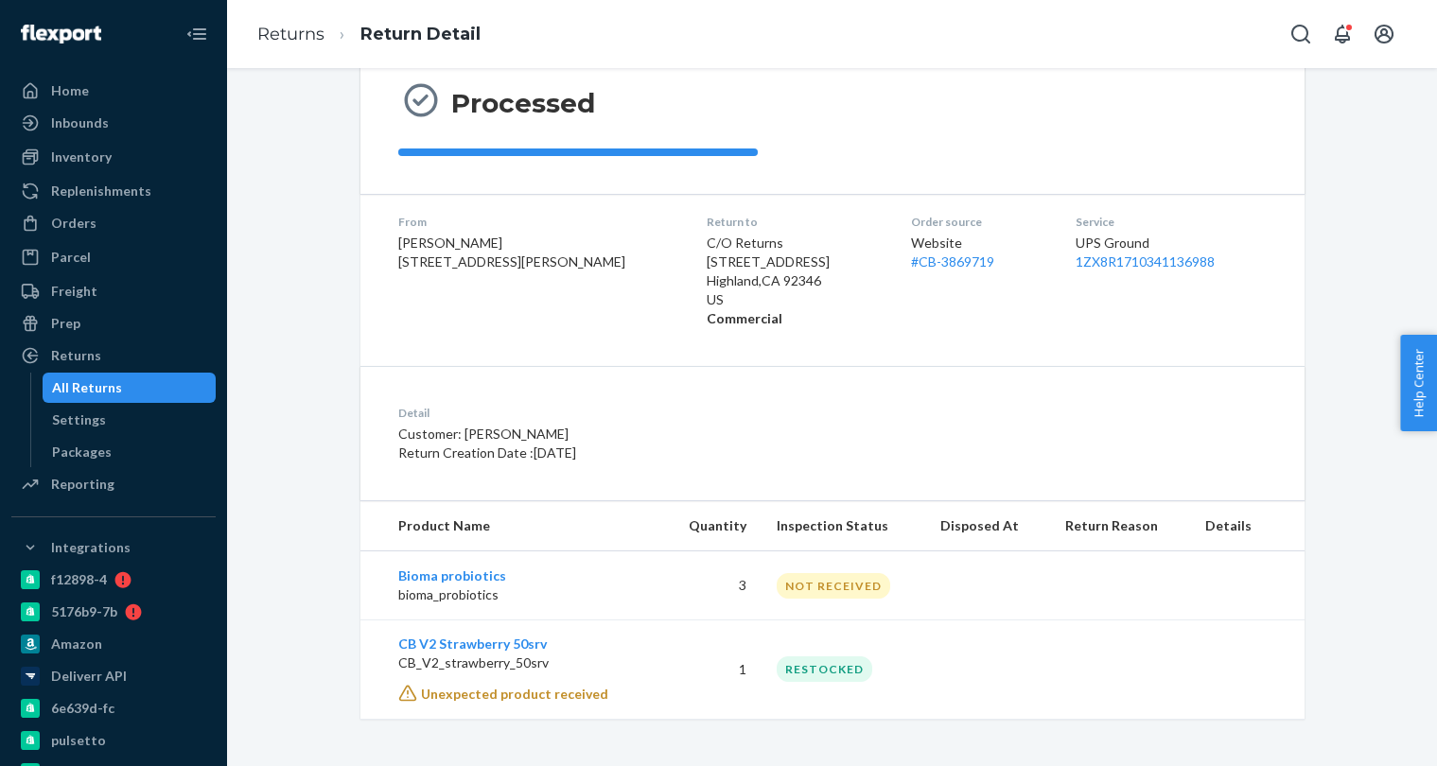
click at [153, 395] on div "All Returns" at bounding box center [129, 388] width 170 height 26
